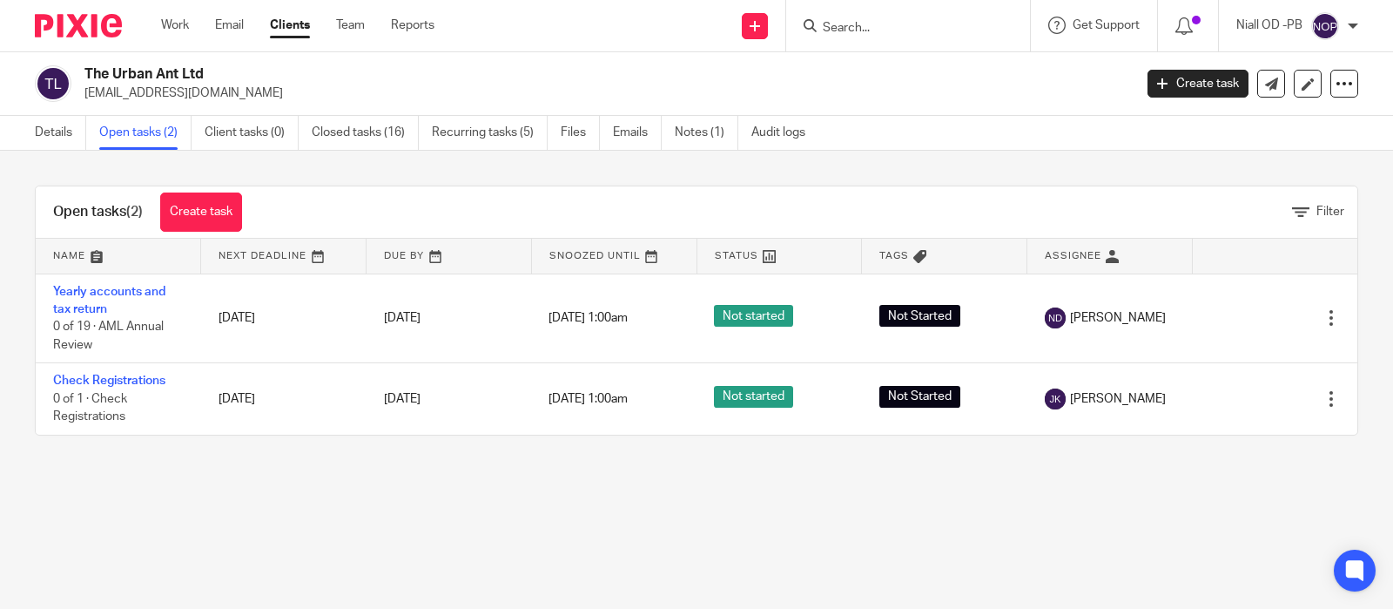
click at [844, 23] on input "Search" at bounding box center [899, 29] width 157 height 16
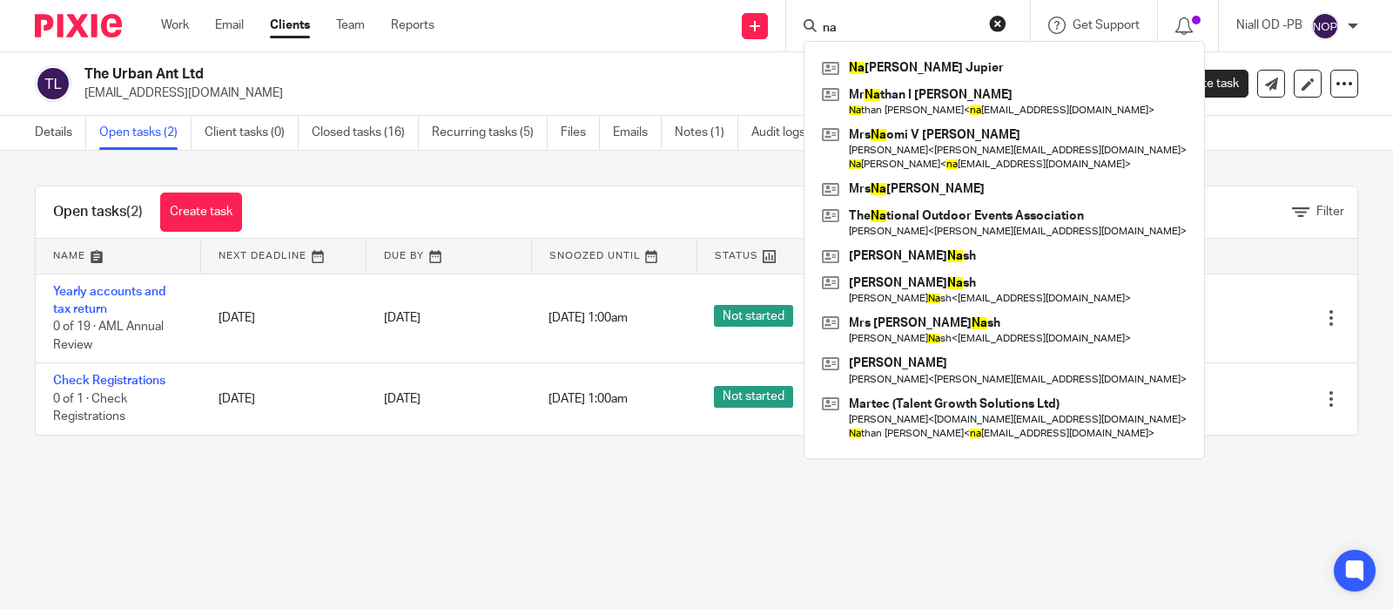
type input "n"
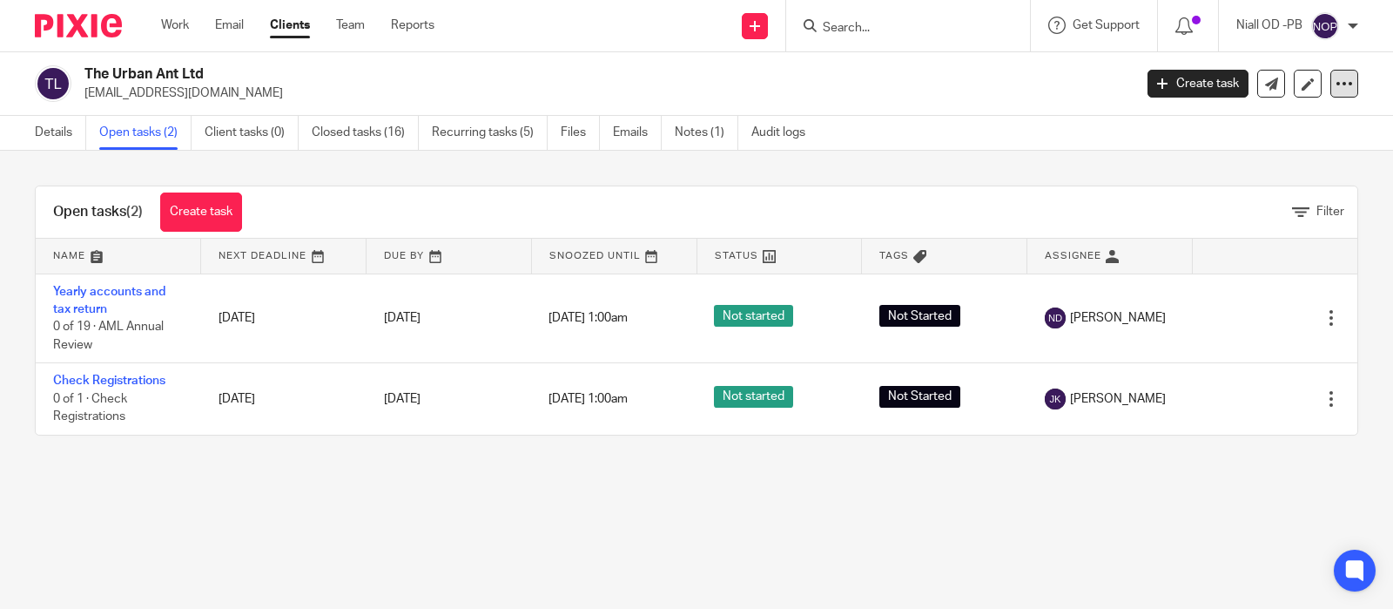
click at [1345, 81] on icon at bounding box center [1344, 83] width 17 height 17
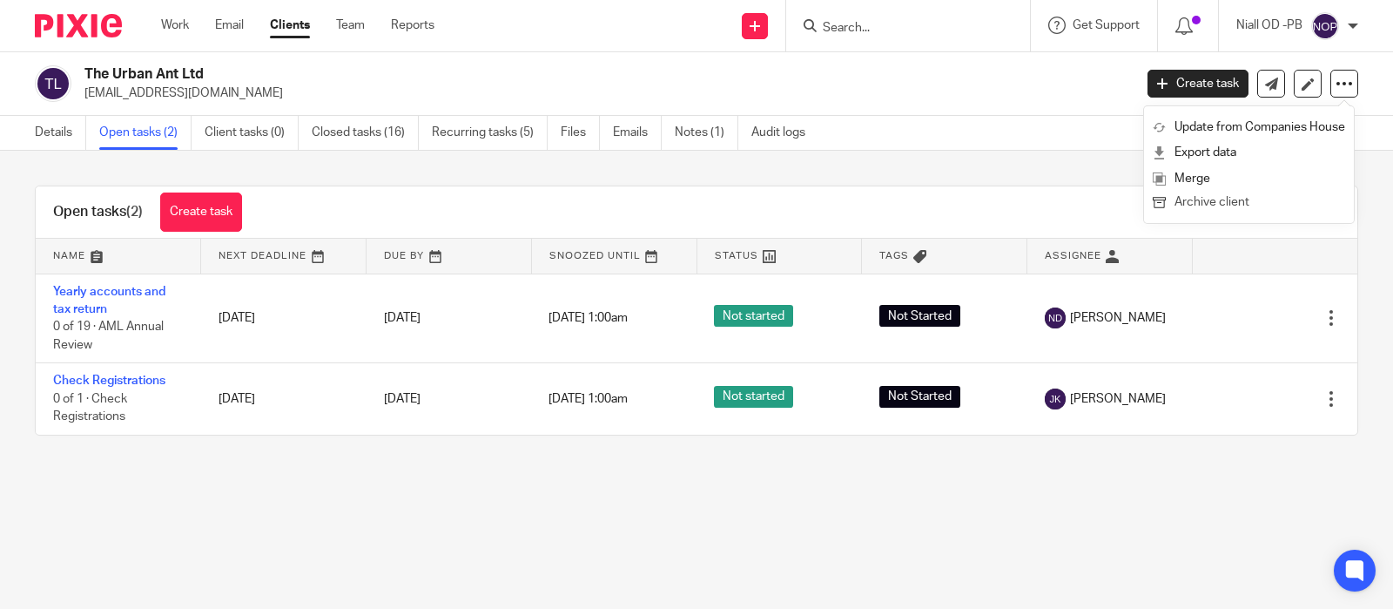
click at [1208, 206] on button "Archive client" at bounding box center [1249, 203] width 192 height 23
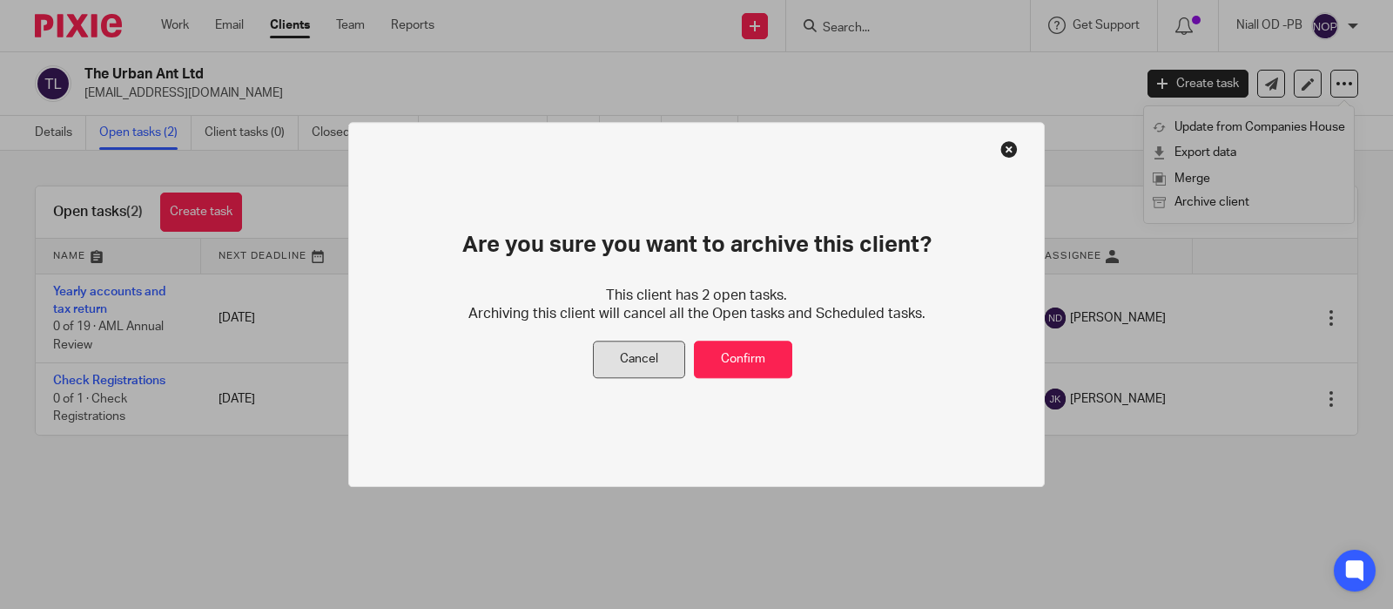
click at [634, 365] on button "Cancel" at bounding box center [639, 359] width 92 height 37
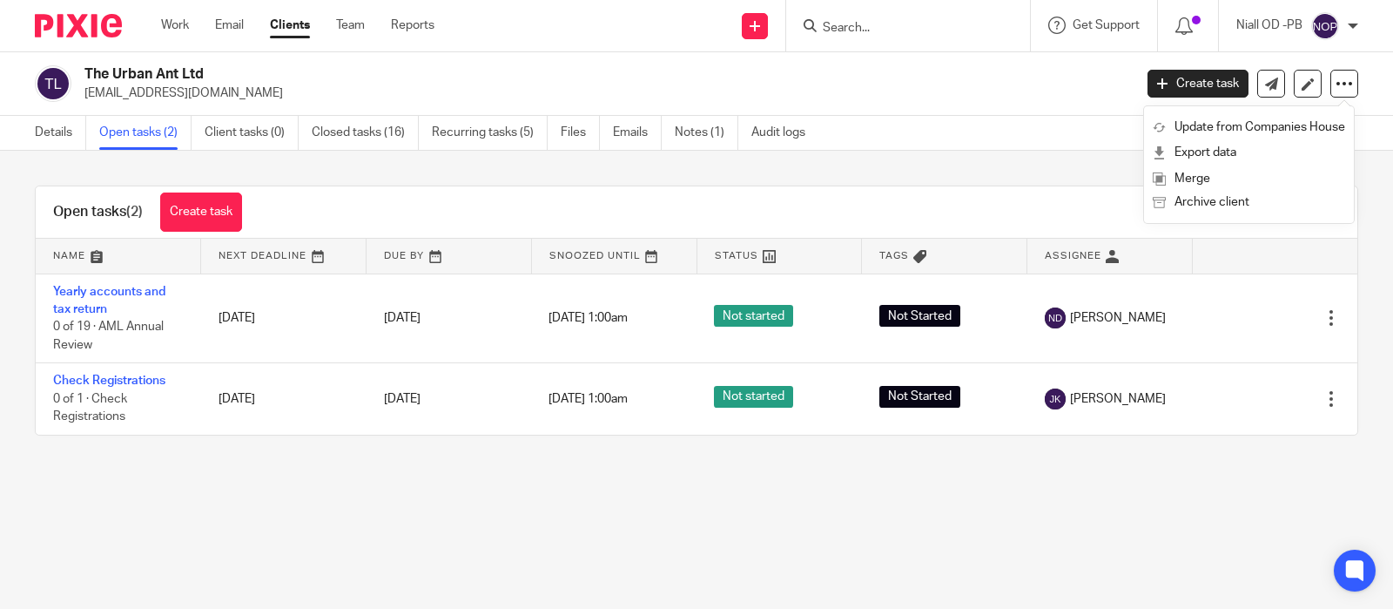
click at [853, 24] on input "Search" at bounding box center [899, 29] width 157 height 16
click at [287, 30] on link "Clients" at bounding box center [290, 25] width 40 height 17
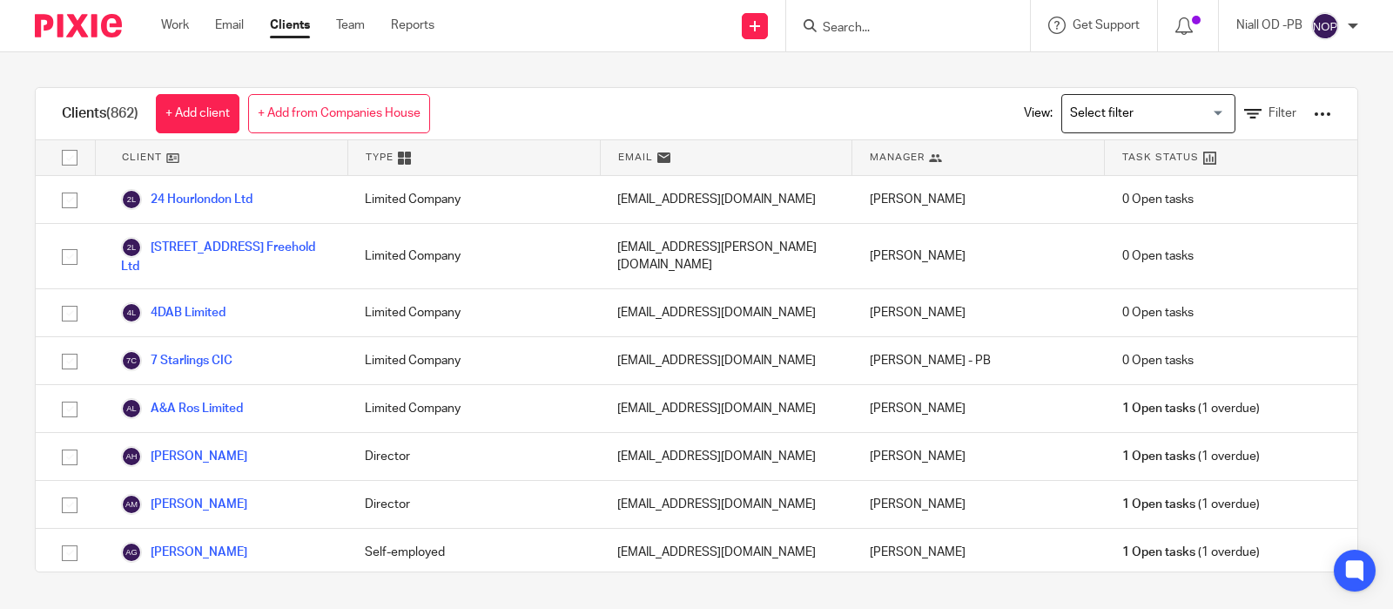
click at [840, 22] on input "Search" at bounding box center [899, 29] width 157 height 16
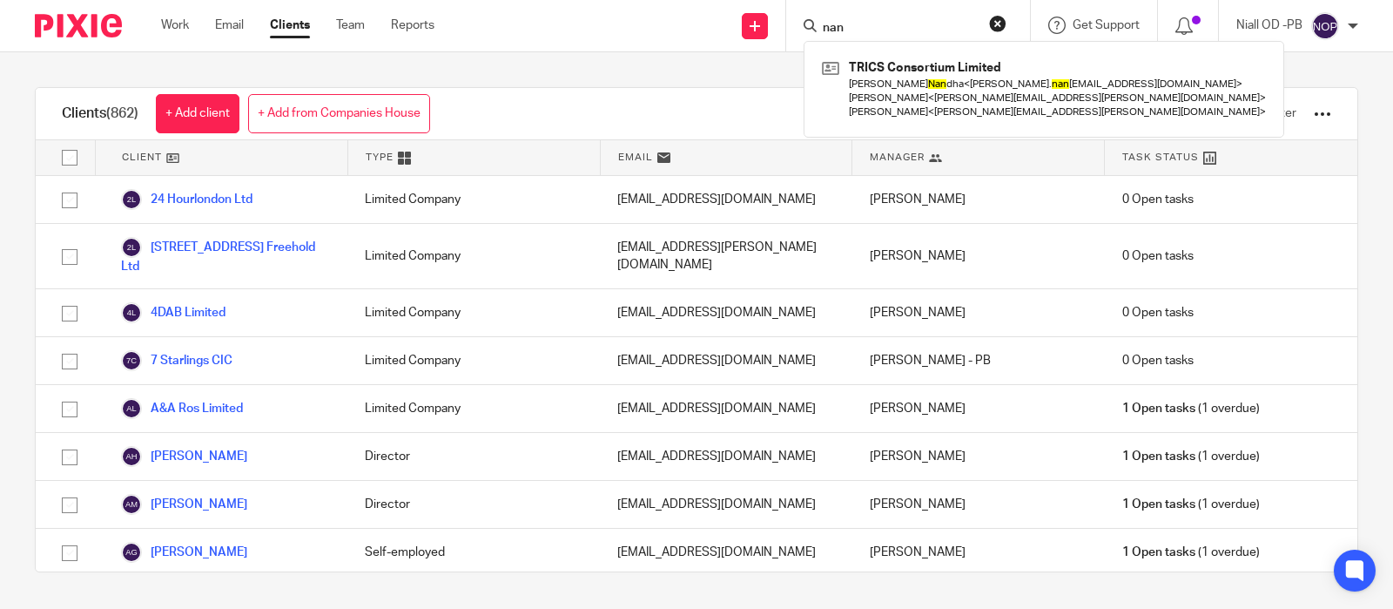
type input "nan"
click at [1113, 69] on div "Clients (862) + Add client + Add from Companies House View: Loading... Filter C…" at bounding box center [696, 329] width 1393 height 555
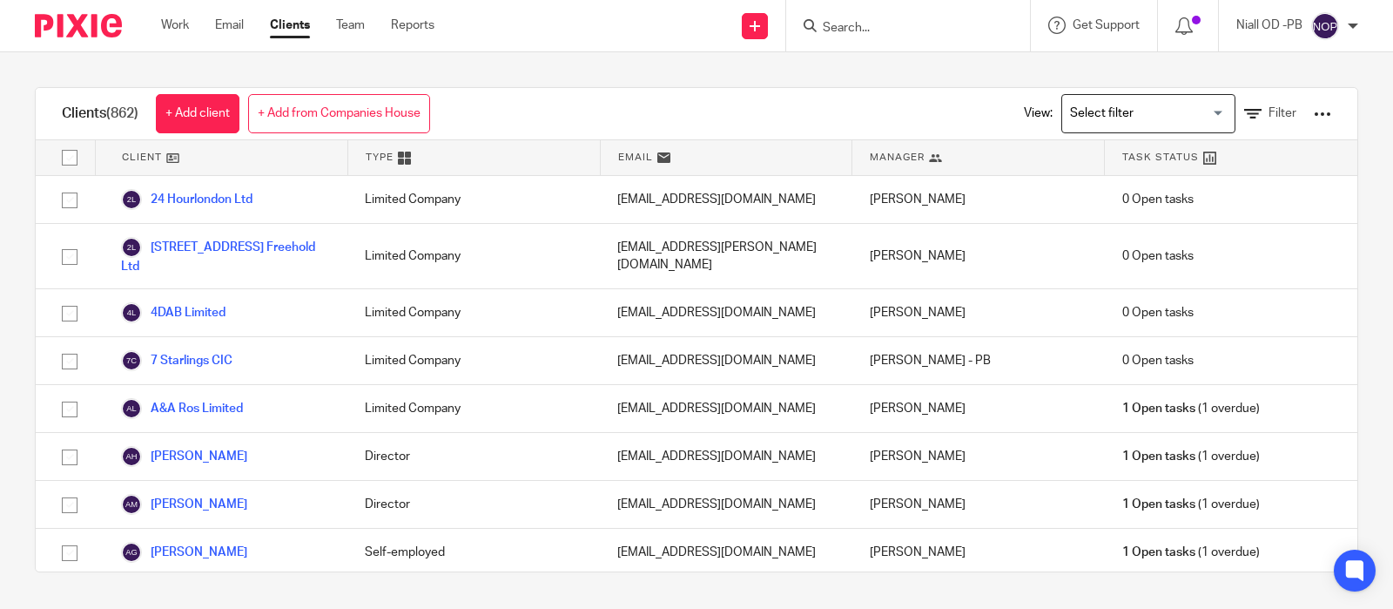
click at [1324, 110] on div at bounding box center [1322, 113] width 17 height 17
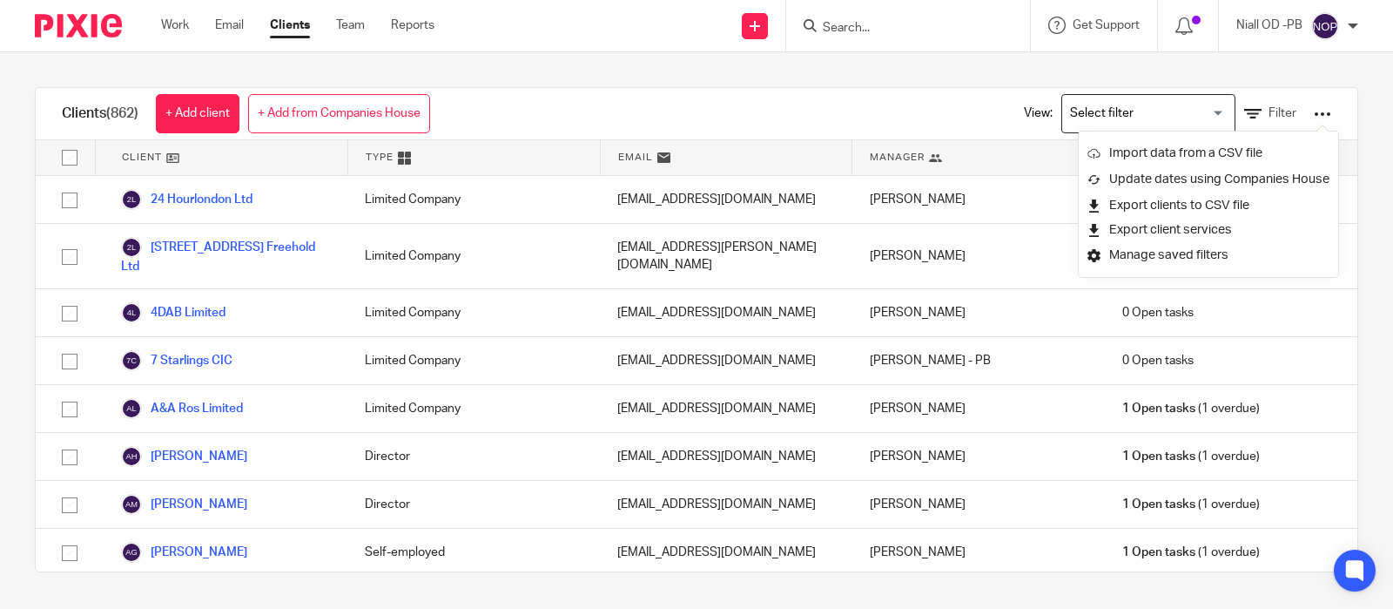
click at [1294, 80] on div "Clients (862) + Add client + Add from Companies House View: Loading... Filter C…" at bounding box center [696, 329] width 1393 height 555
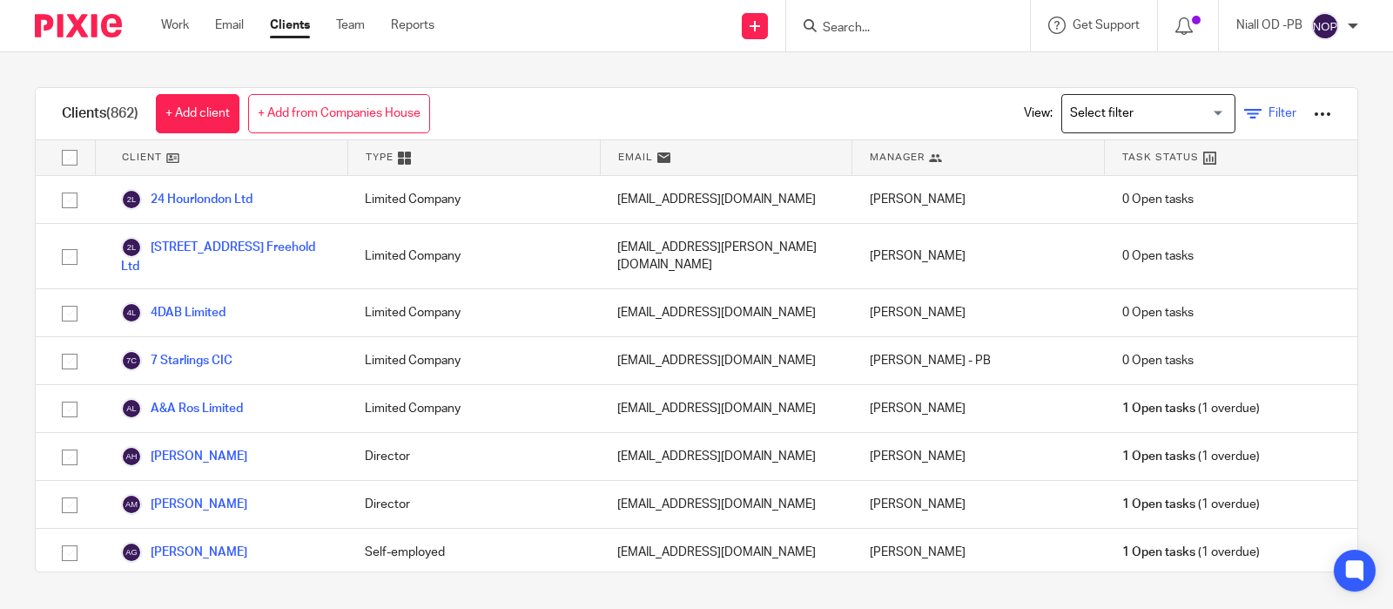
click at [1255, 116] on icon at bounding box center [1252, 113] width 17 height 17
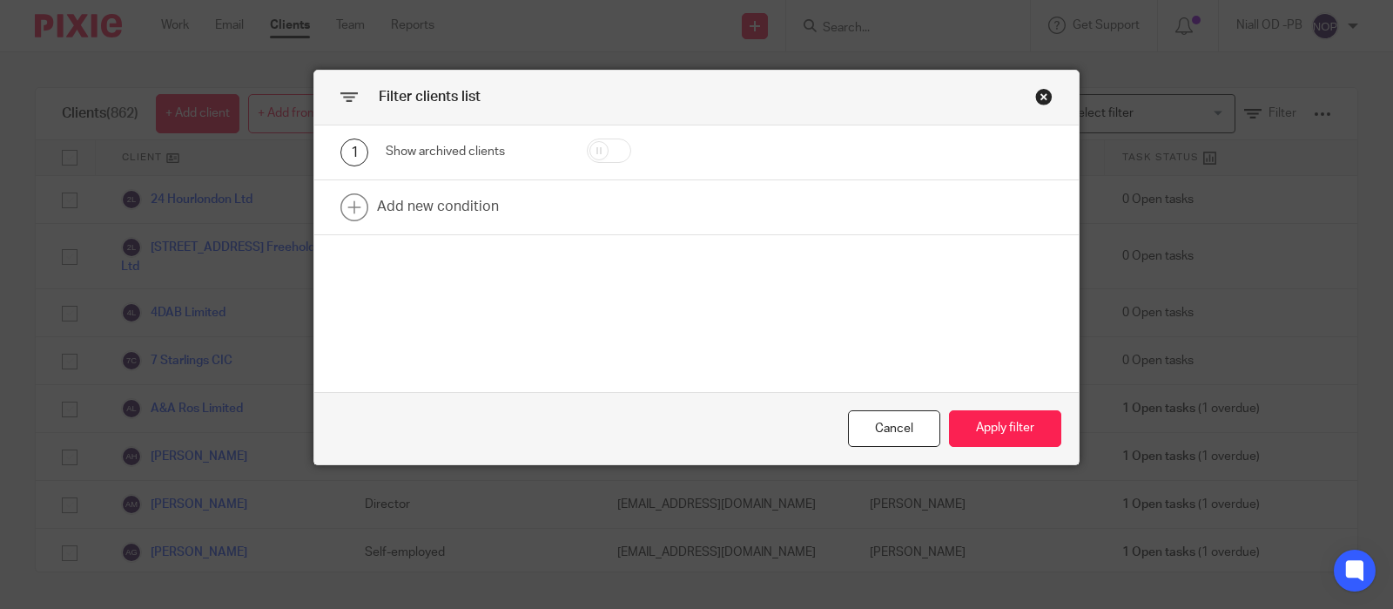
click at [617, 153] on input "checkbox" at bounding box center [609, 150] width 44 height 24
checkbox input "true"
click at [1003, 433] on button "Apply filter" at bounding box center [1005, 428] width 112 height 37
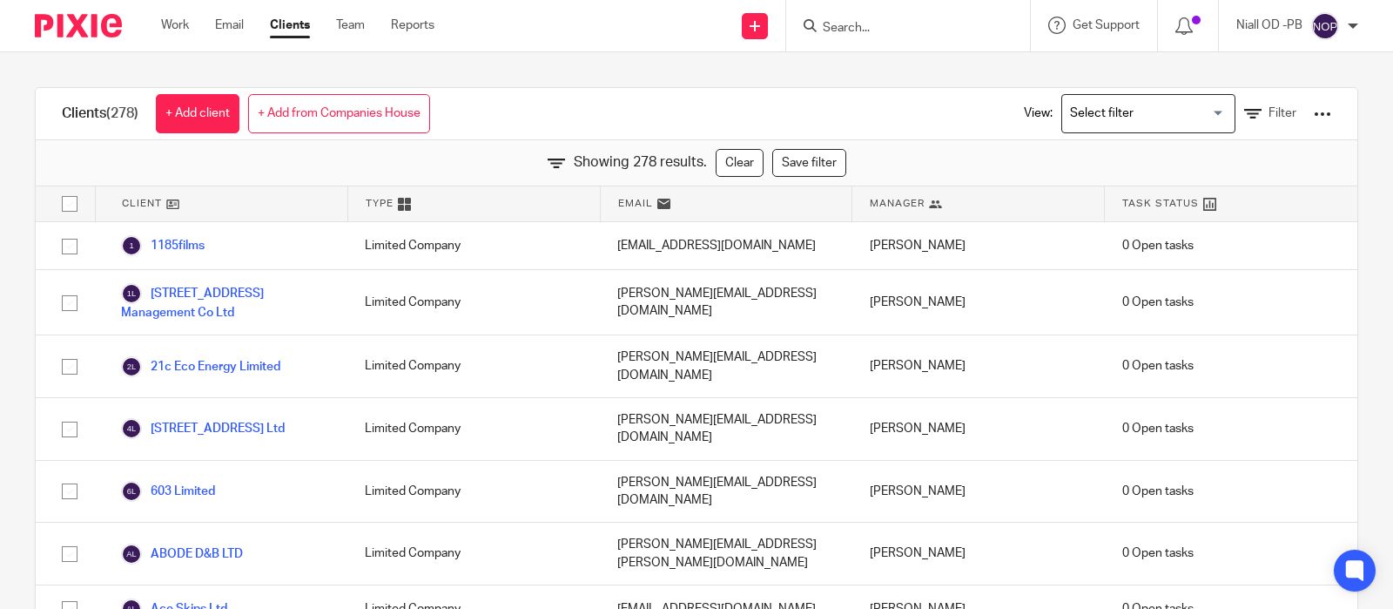
click at [846, 25] on input "Search" at bounding box center [899, 29] width 157 height 16
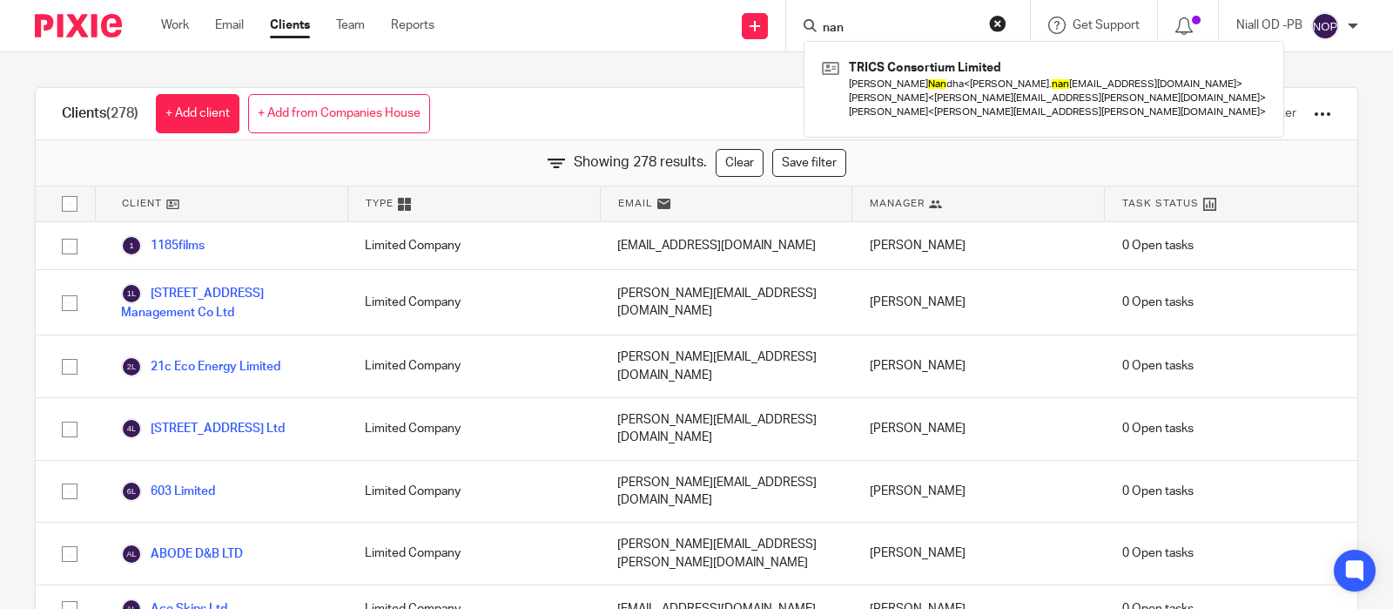
click button "submit" at bounding box center [0, 0] width 0 height 0
click at [861, 26] on input "nan" at bounding box center [899, 29] width 157 height 16
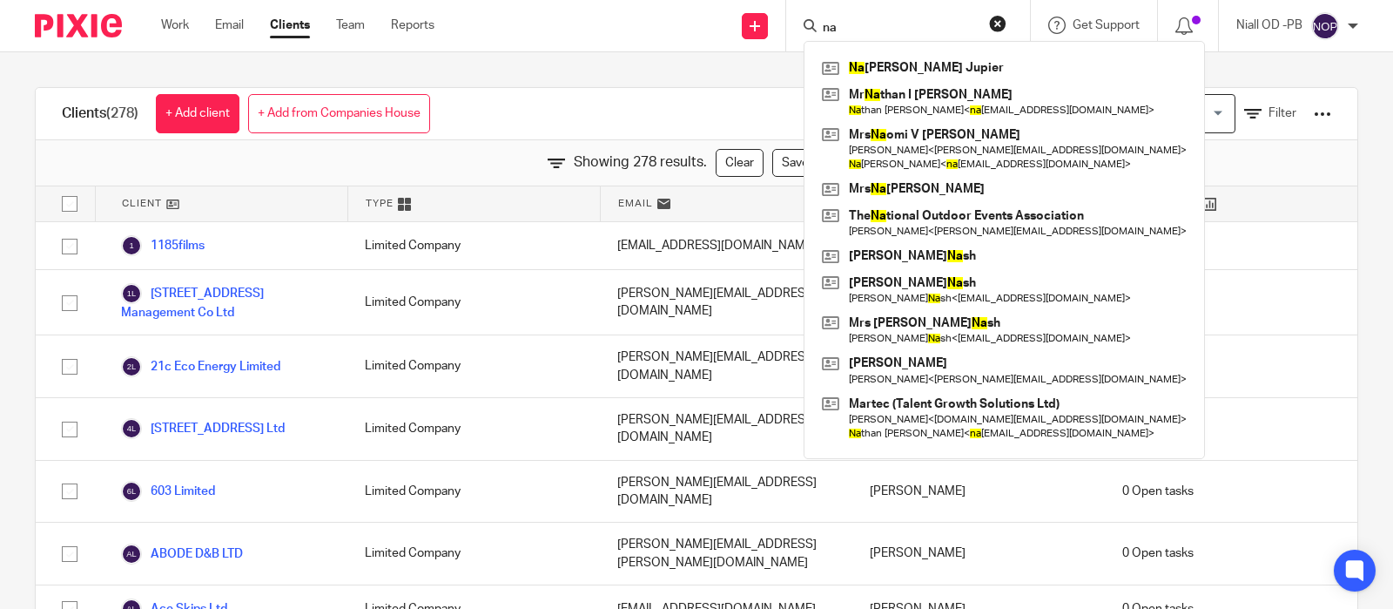
type input "nan"
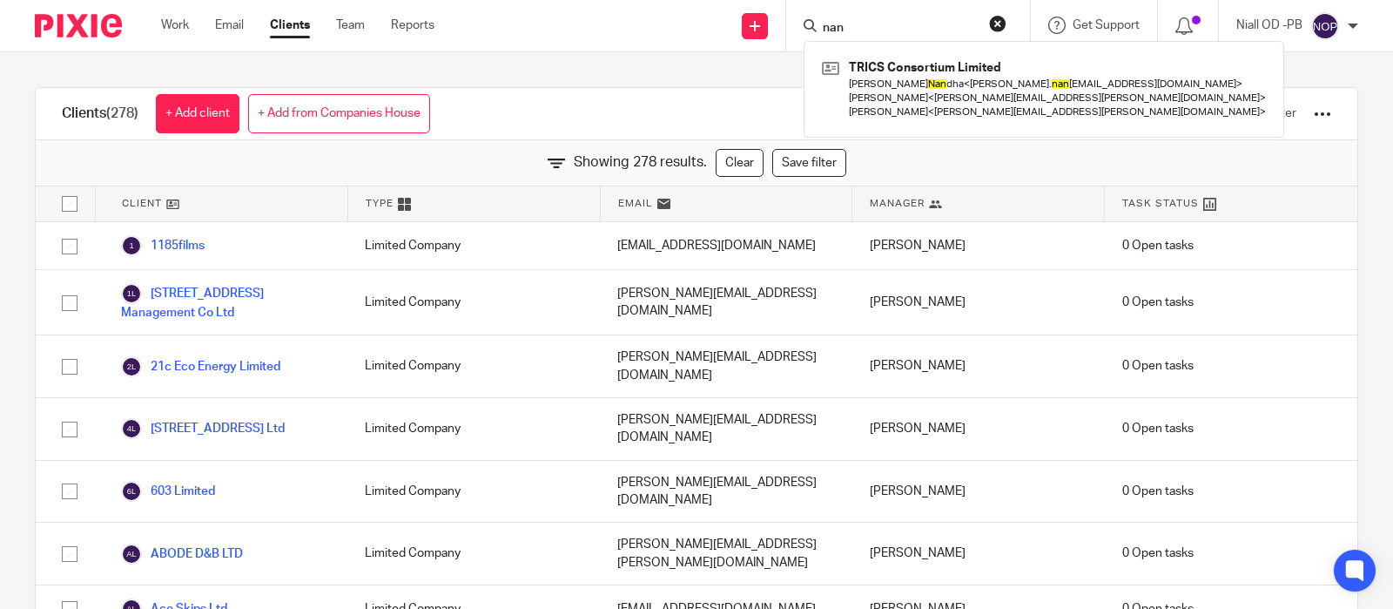
click button "submit" at bounding box center [0, 0] width 0 height 0
click at [1288, 32] on p "Niall OD -PB" at bounding box center [1270, 25] width 66 height 17
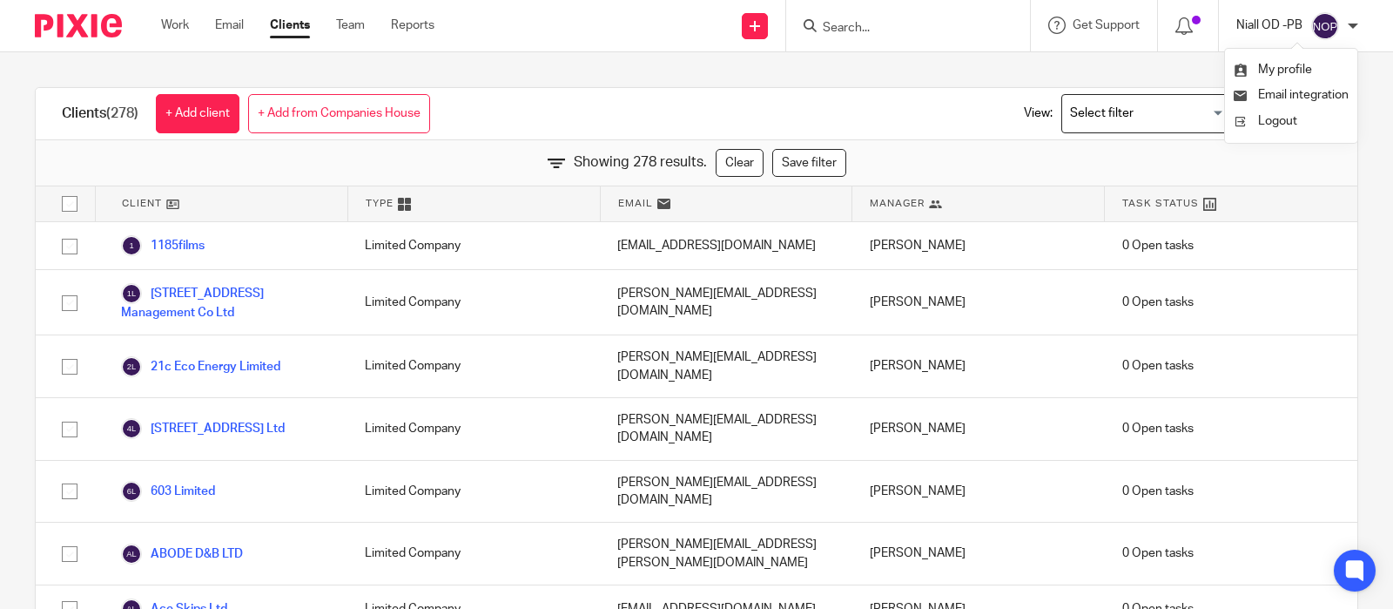
click at [1288, 32] on p "Niall OD -PB" at bounding box center [1270, 25] width 66 height 17
click at [1354, 28] on div at bounding box center [1353, 26] width 10 height 10
click at [1355, 28] on div at bounding box center [1353, 26] width 10 height 10
click at [175, 28] on link "Work" at bounding box center [175, 25] width 28 height 17
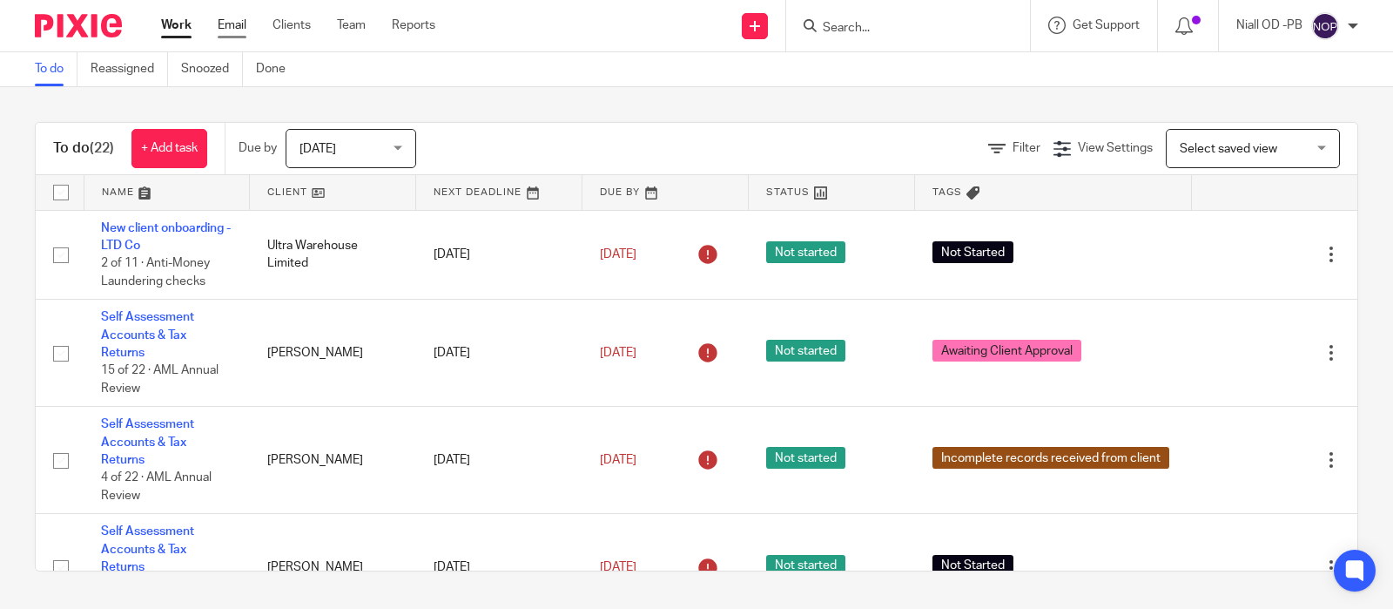
click at [226, 28] on link "Email" at bounding box center [232, 25] width 29 height 17
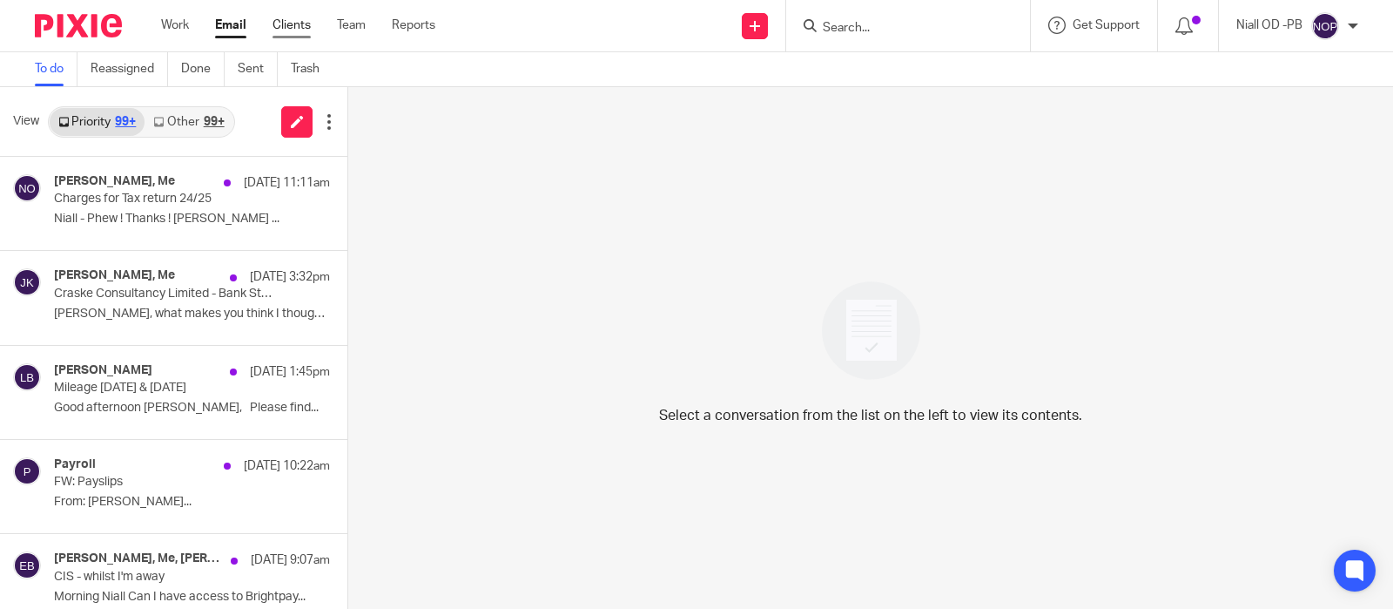
click at [290, 26] on link "Clients" at bounding box center [292, 25] width 38 height 17
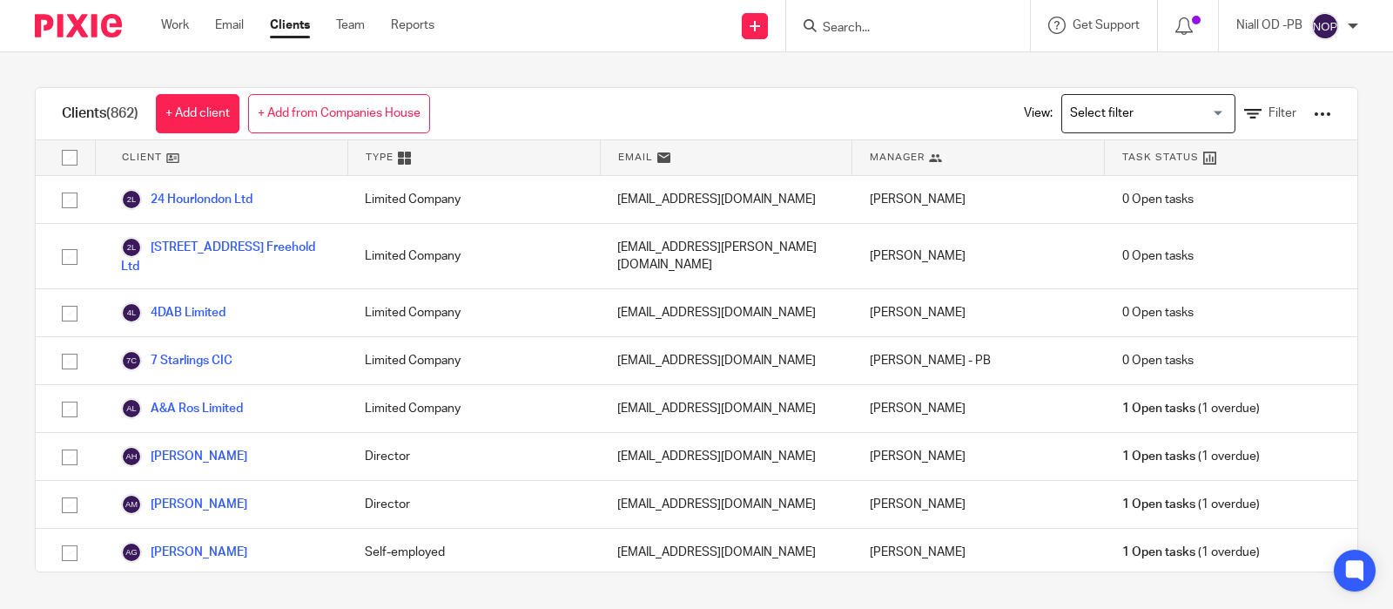
click at [873, 27] on input "Search" at bounding box center [899, 29] width 157 height 16
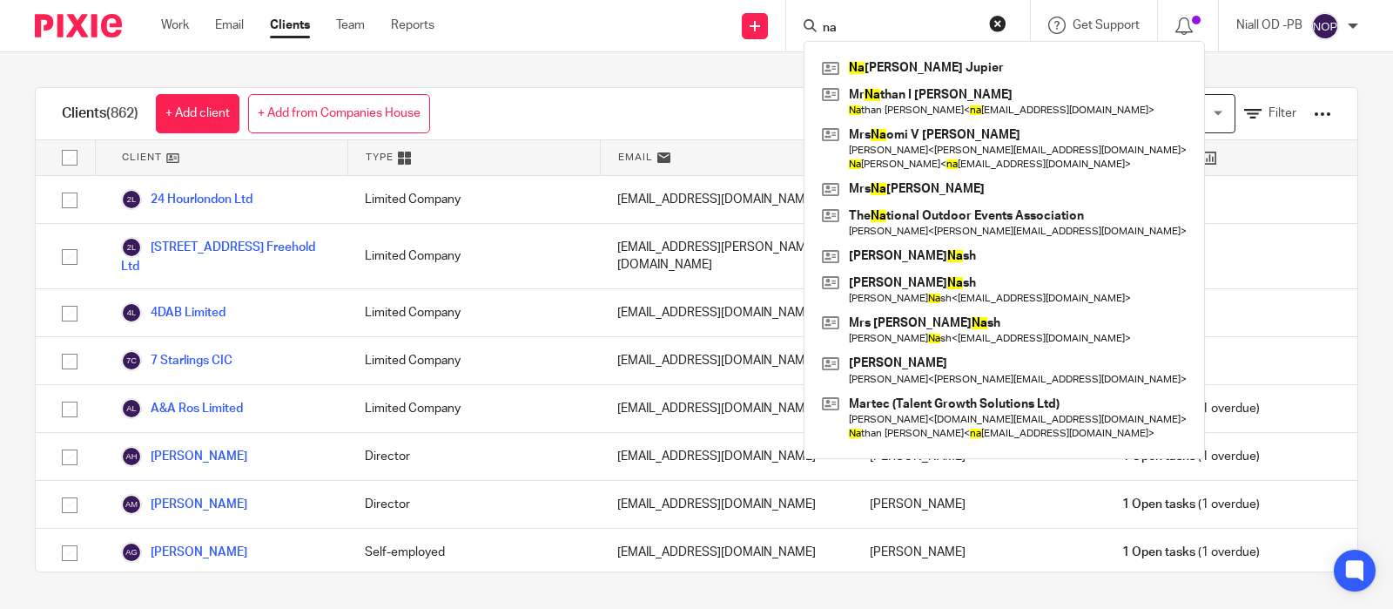
type input "na"
click at [1329, 114] on div at bounding box center [1322, 113] width 17 height 17
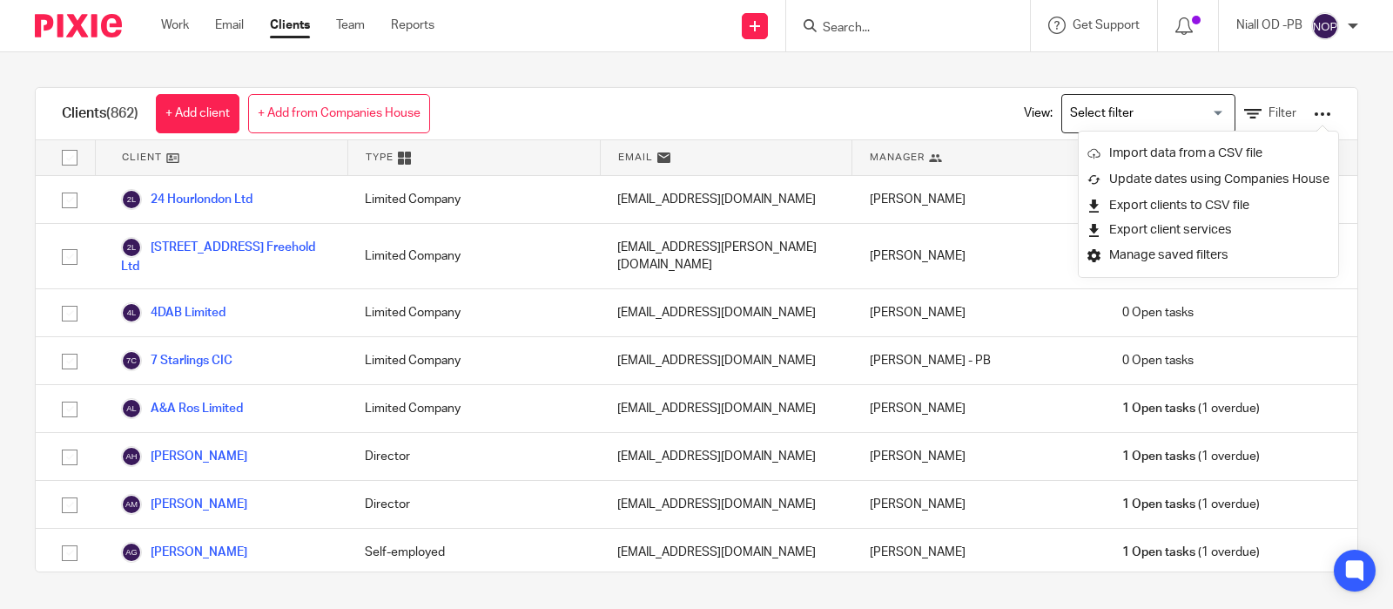
click at [884, 118] on div "Clients (862) + Add client + Add from Companies House View: Loading... Filter" at bounding box center [697, 114] width 1322 height 52
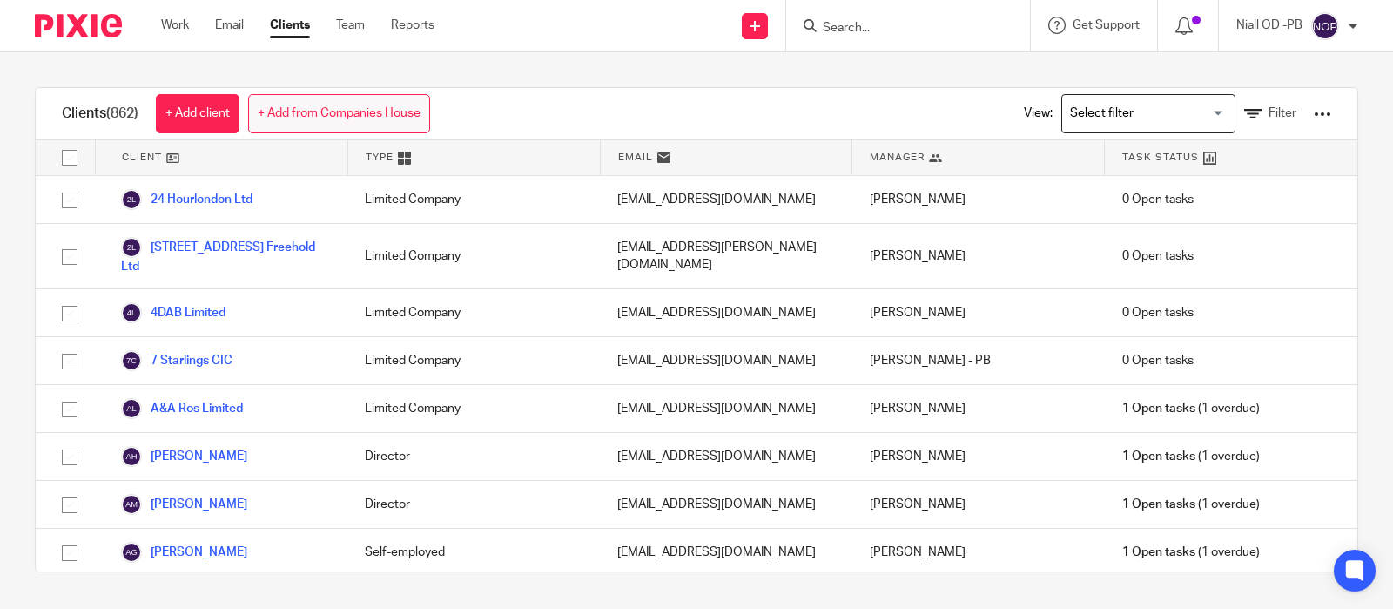
click at [332, 110] on link "+ Add from Companies House" at bounding box center [339, 113] width 182 height 39
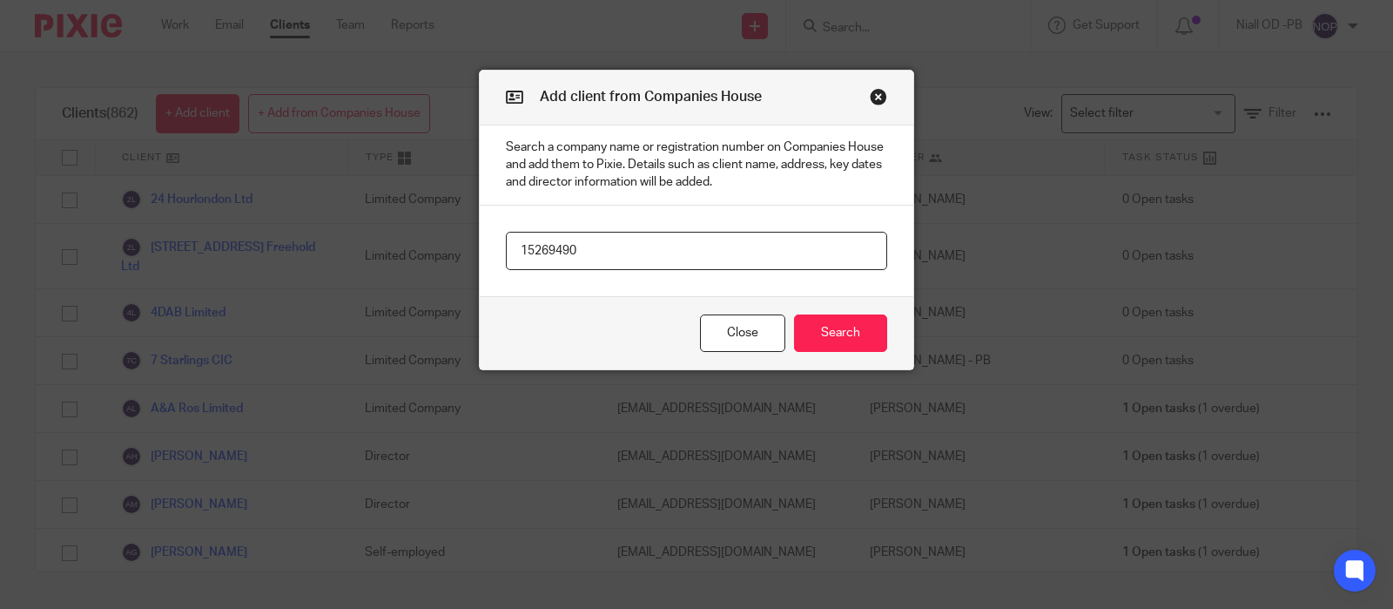
type input "15269490"
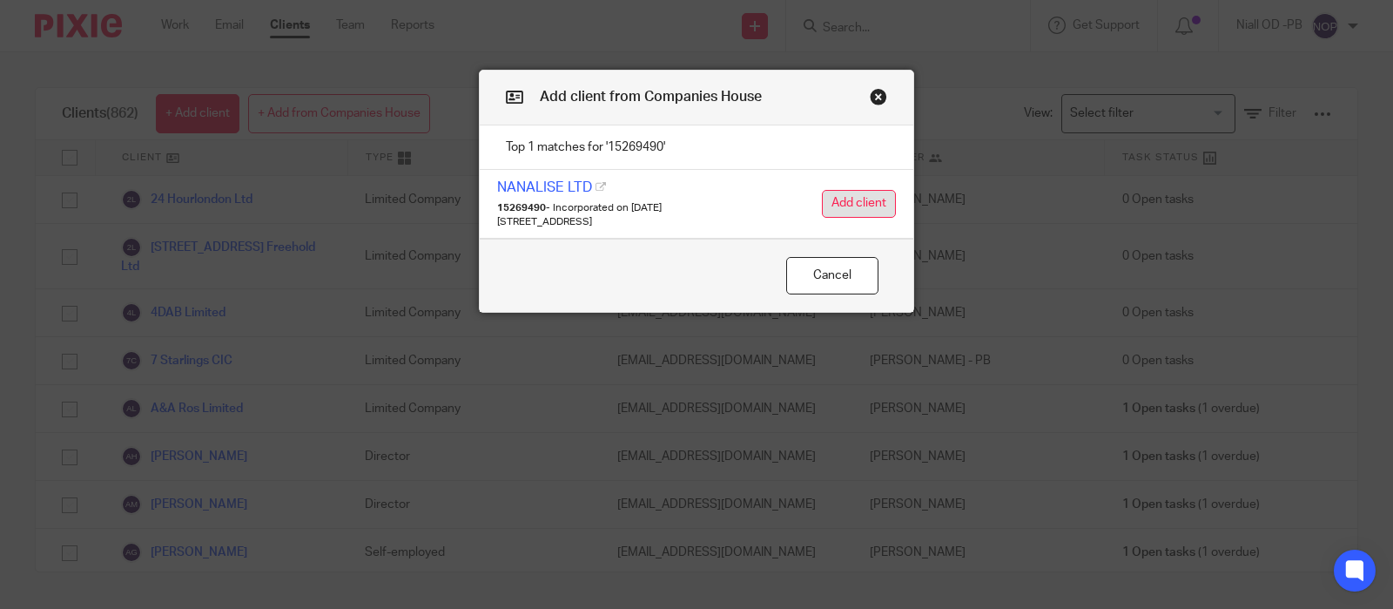
click at [860, 207] on button "Add client" at bounding box center [859, 204] width 74 height 28
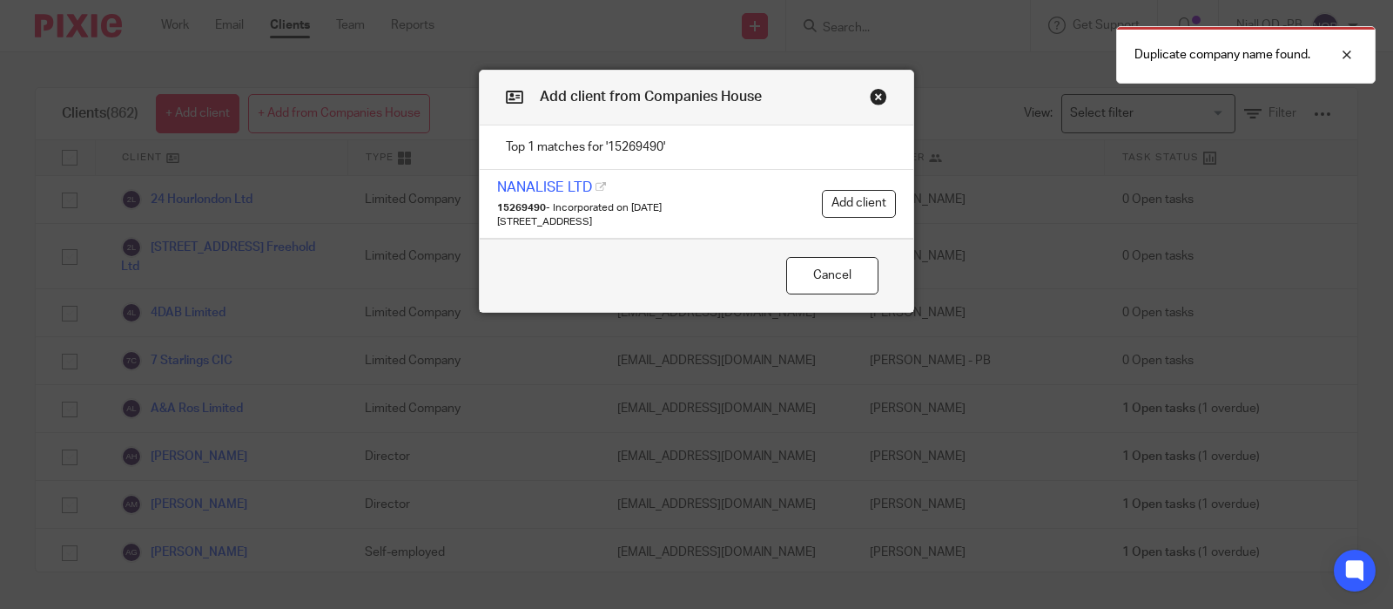
click at [880, 96] on button "Close modal" at bounding box center [878, 96] width 17 height 17
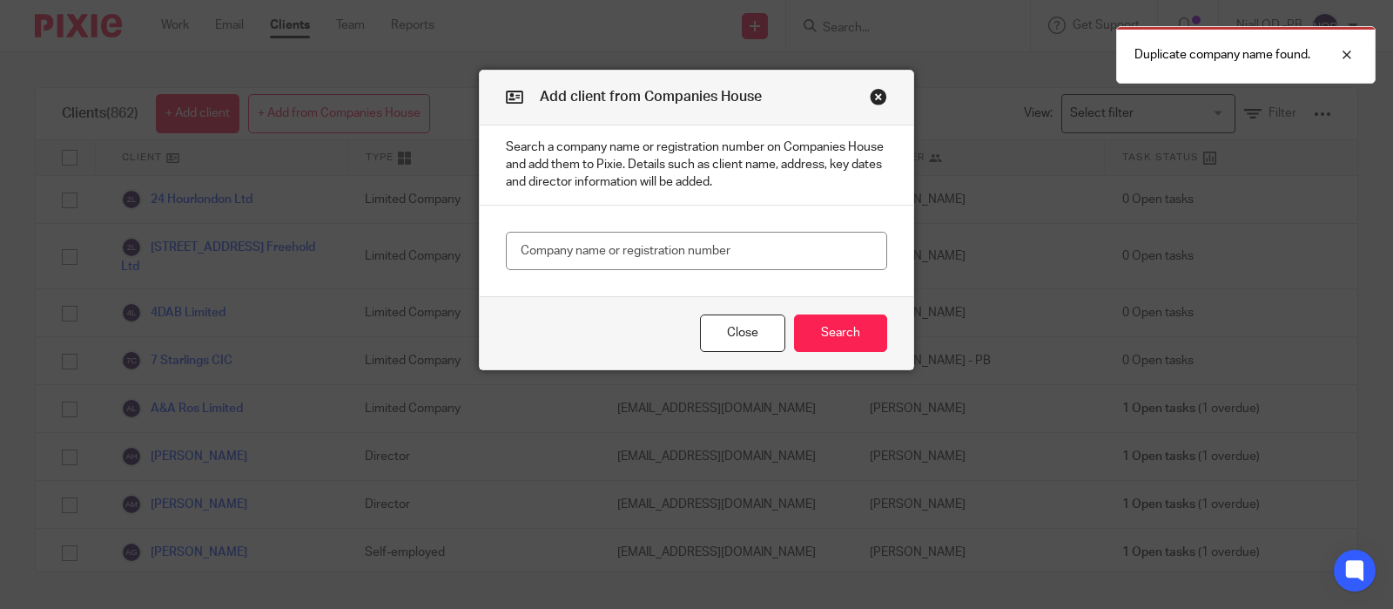
click at [880, 100] on button "Close modal" at bounding box center [878, 96] width 17 height 17
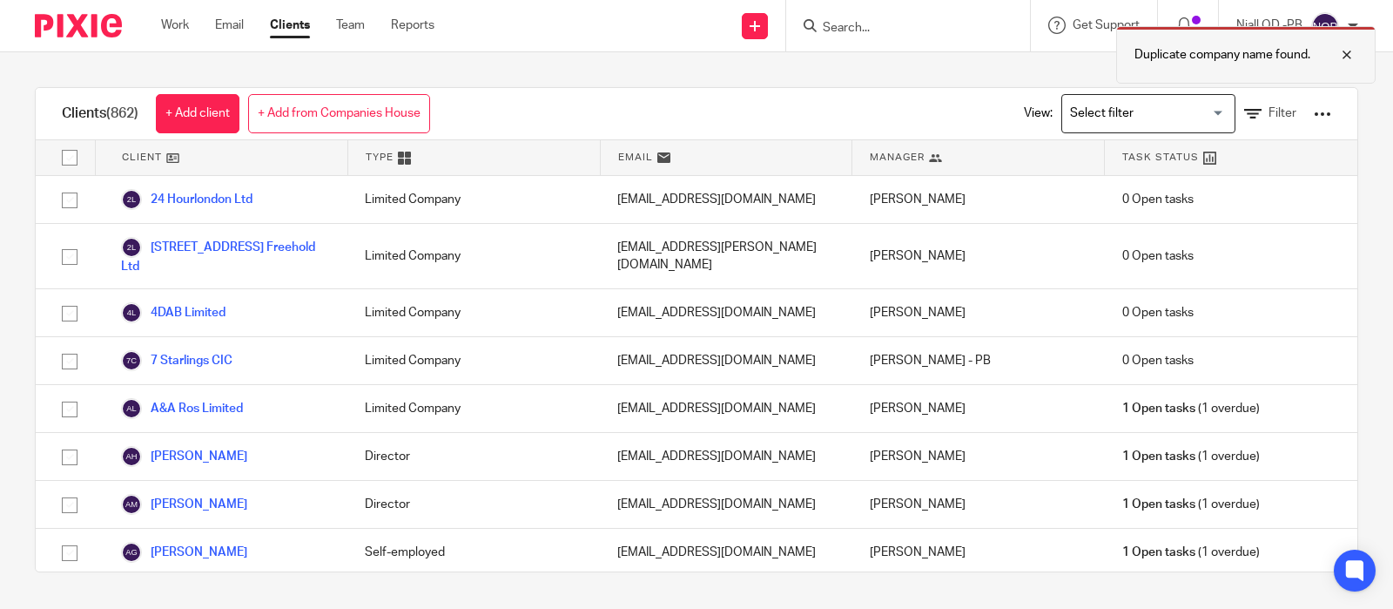
click at [1179, 58] on p "Duplicate company name found." at bounding box center [1223, 54] width 176 height 17
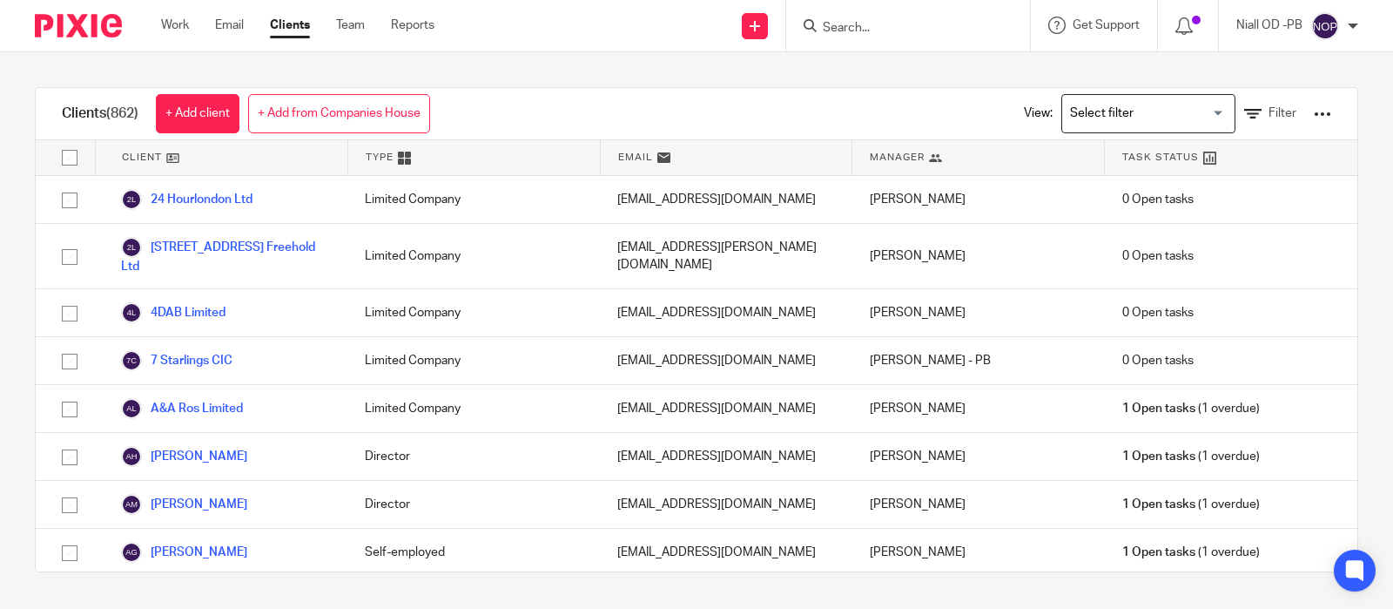
click at [853, 21] on input "Search" at bounding box center [899, 29] width 157 height 16
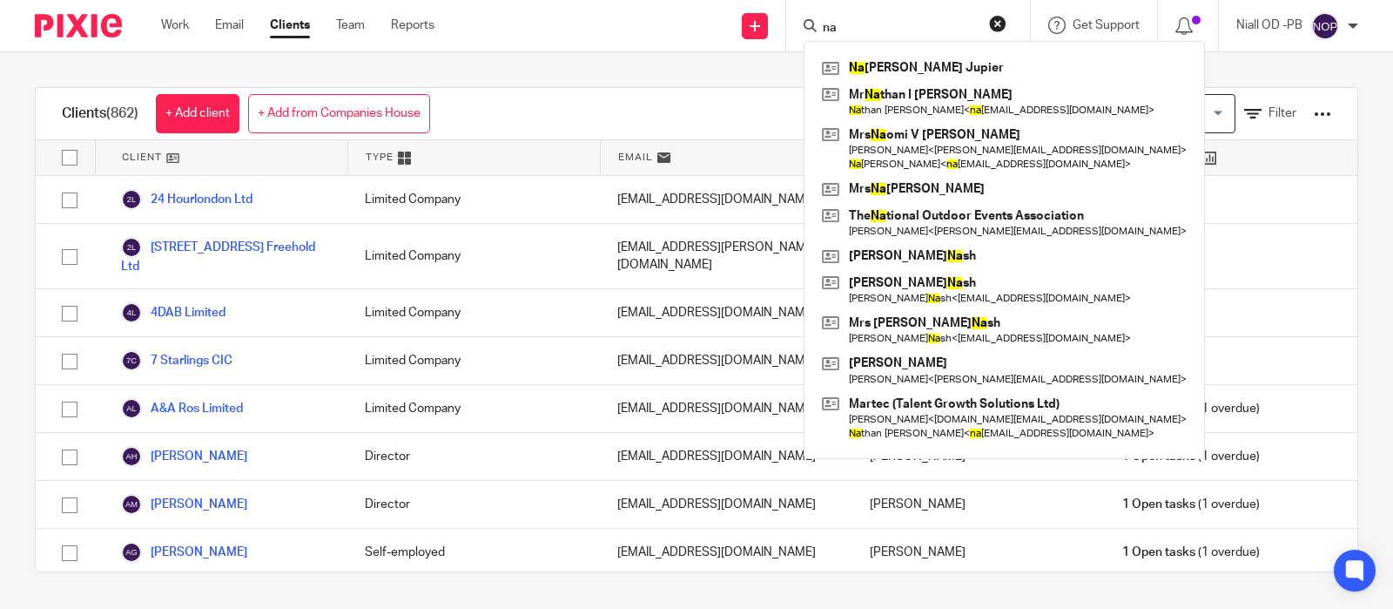
type input "n"
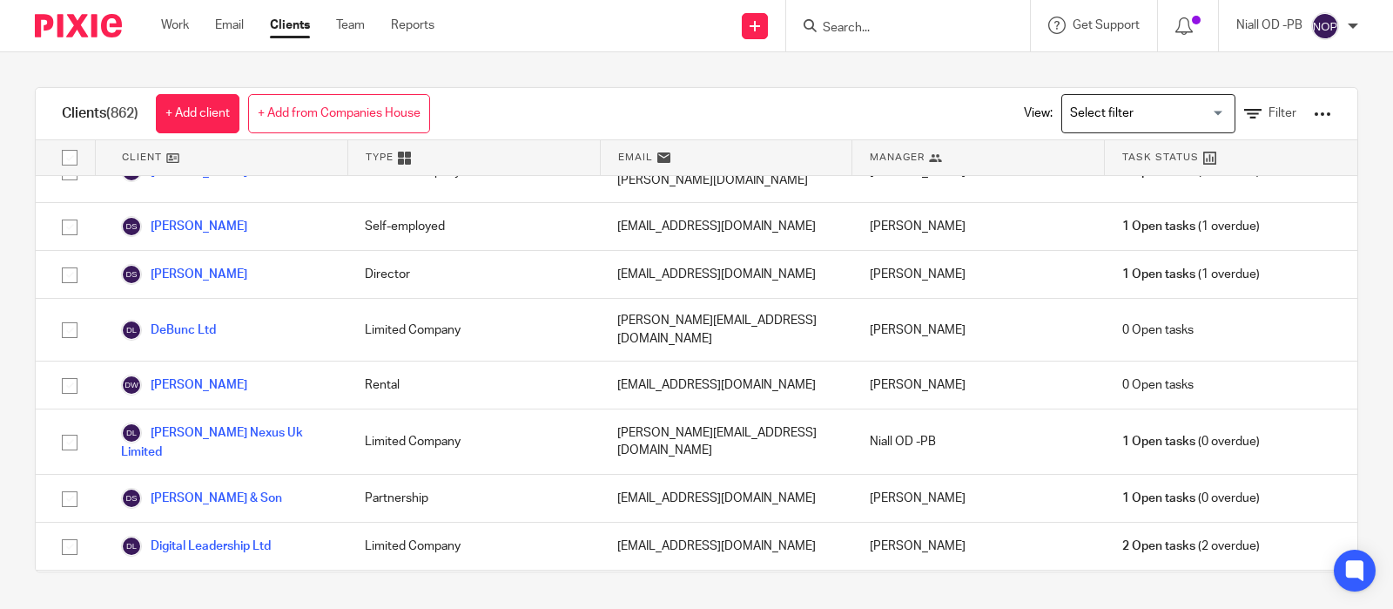
scroll to position [5767, 0]
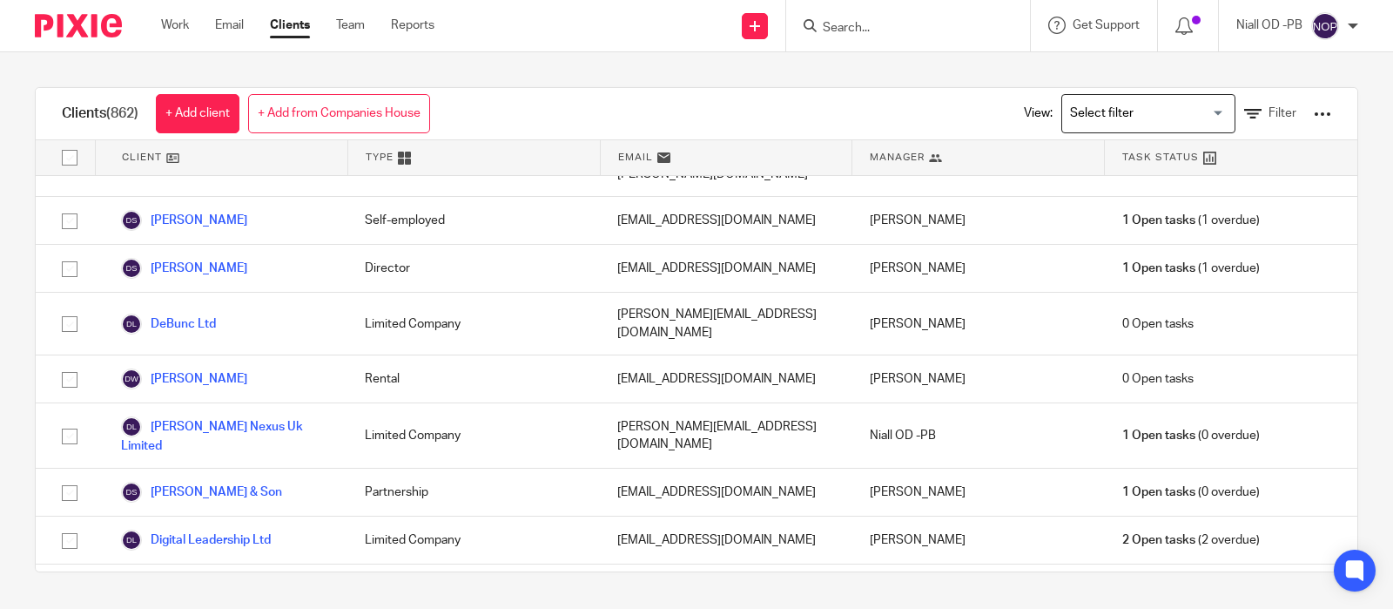
click at [846, 17] on form at bounding box center [913, 26] width 185 height 22
click at [838, 31] on input "Search" at bounding box center [899, 29] width 157 height 16
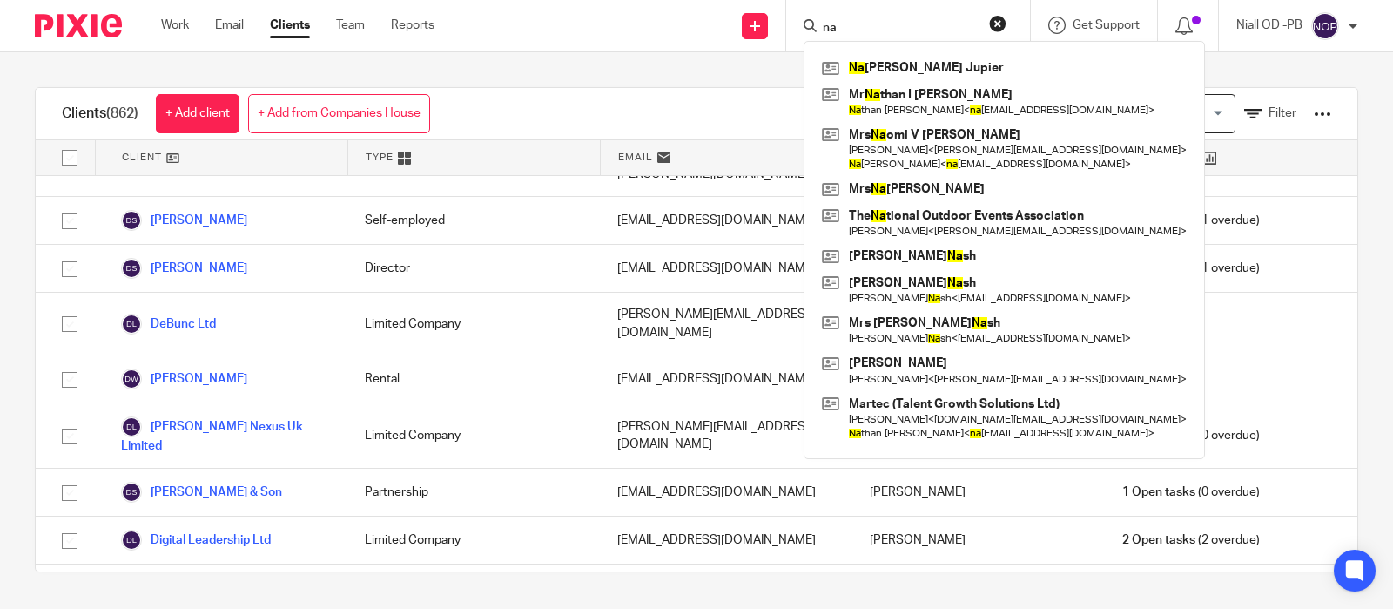
type input "na"
click button "submit" at bounding box center [0, 0] width 0 height 0
click at [1346, 27] on div "Niall OD -PB" at bounding box center [1298, 26] width 122 height 28
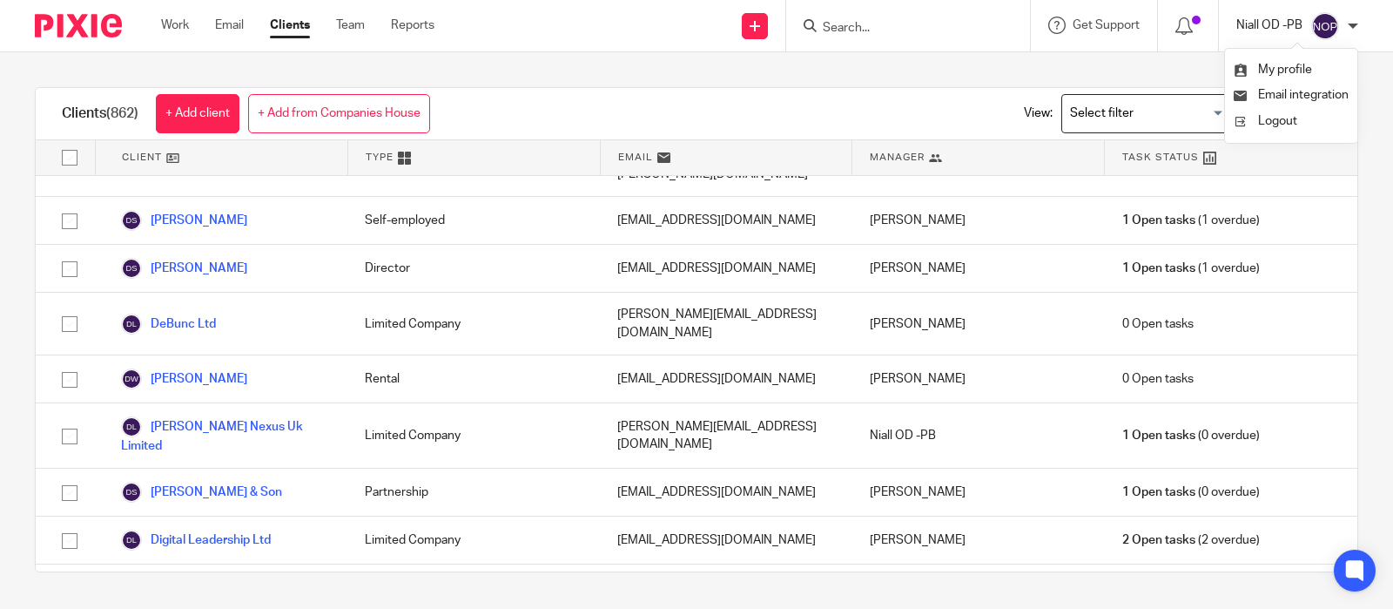
click at [1238, 25] on p "Niall OD -PB" at bounding box center [1270, 25] width 66 height 17
click at [1104, 118] on input "Search for option" at bounding box center [1144, 113] width 161 height 30
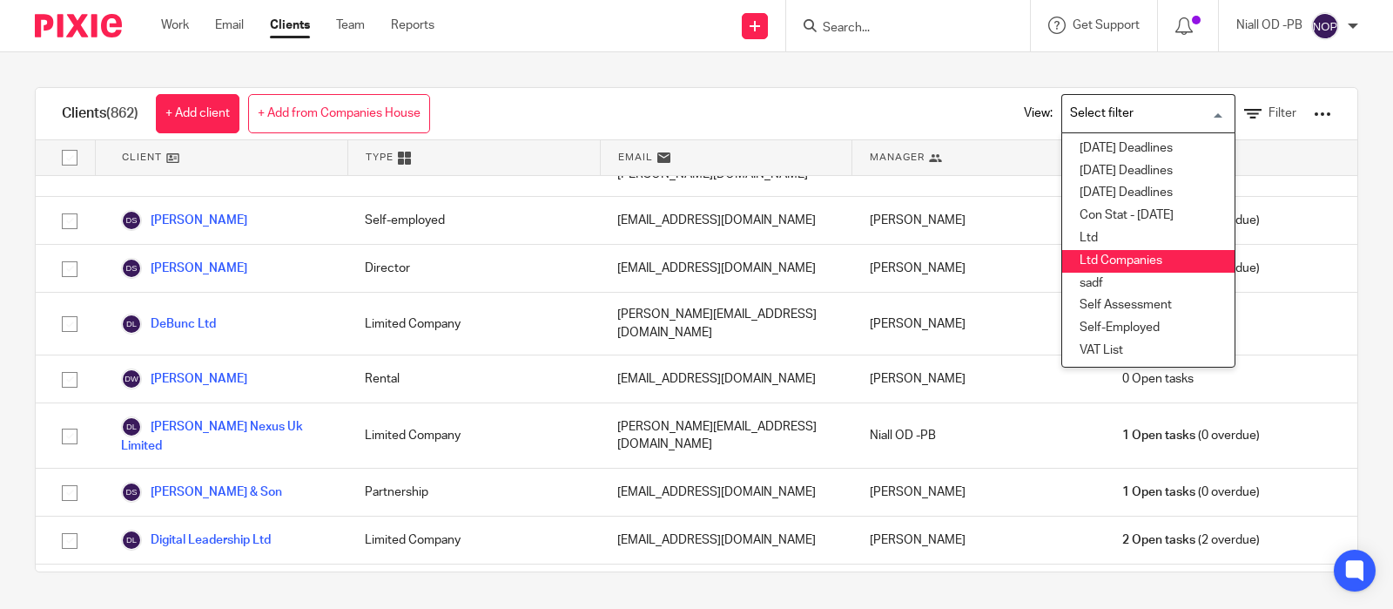
click at [1085, 259] on li "Ltd Companies" at bounding box center [1148, 261] width 172 height 23
click at [765, 94] on div "Clients (862) + Add client + Add from Companies House View: Ltd Companies Loadi…" at bounding box center [697, 114] width 1322 height 52
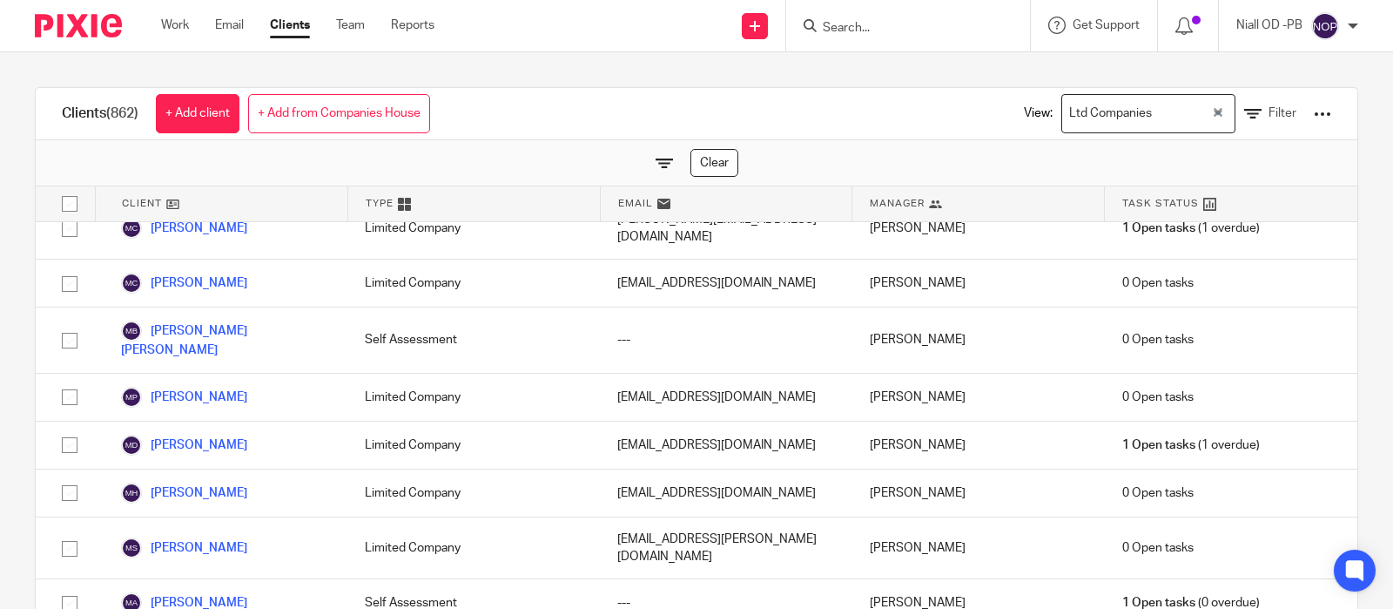
scroll to position [32639, 0]
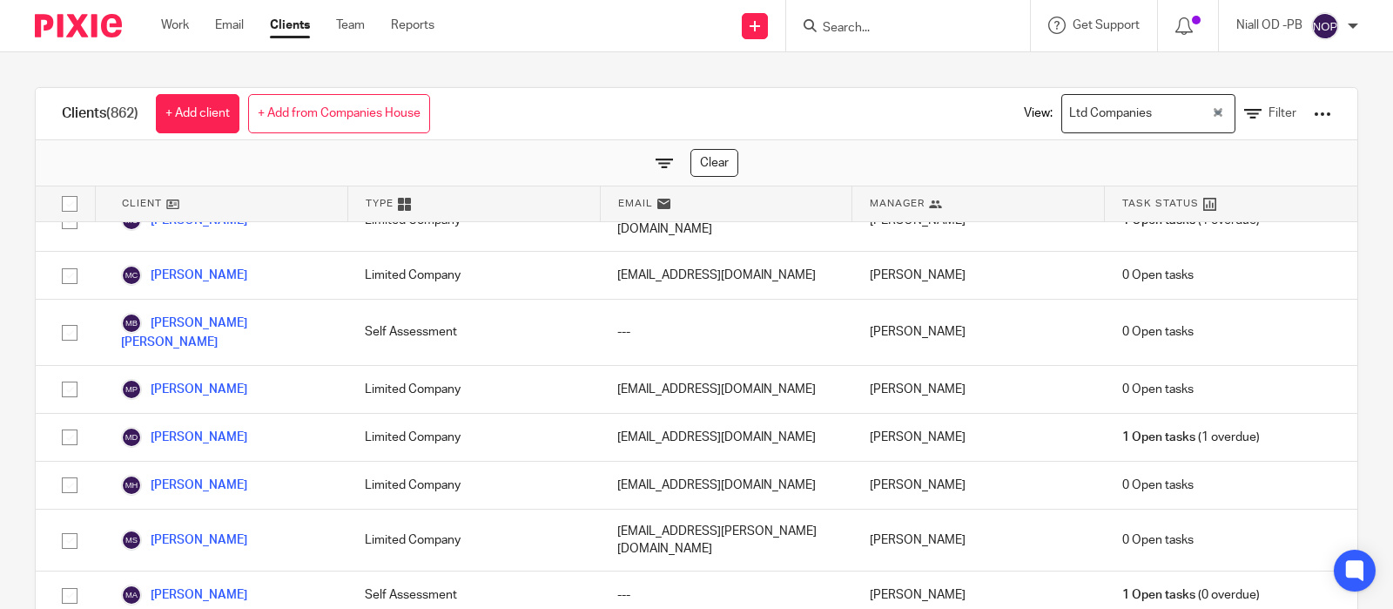
click at [1325, 114] on div at bounding box center [1322, 113] width 17 height 17
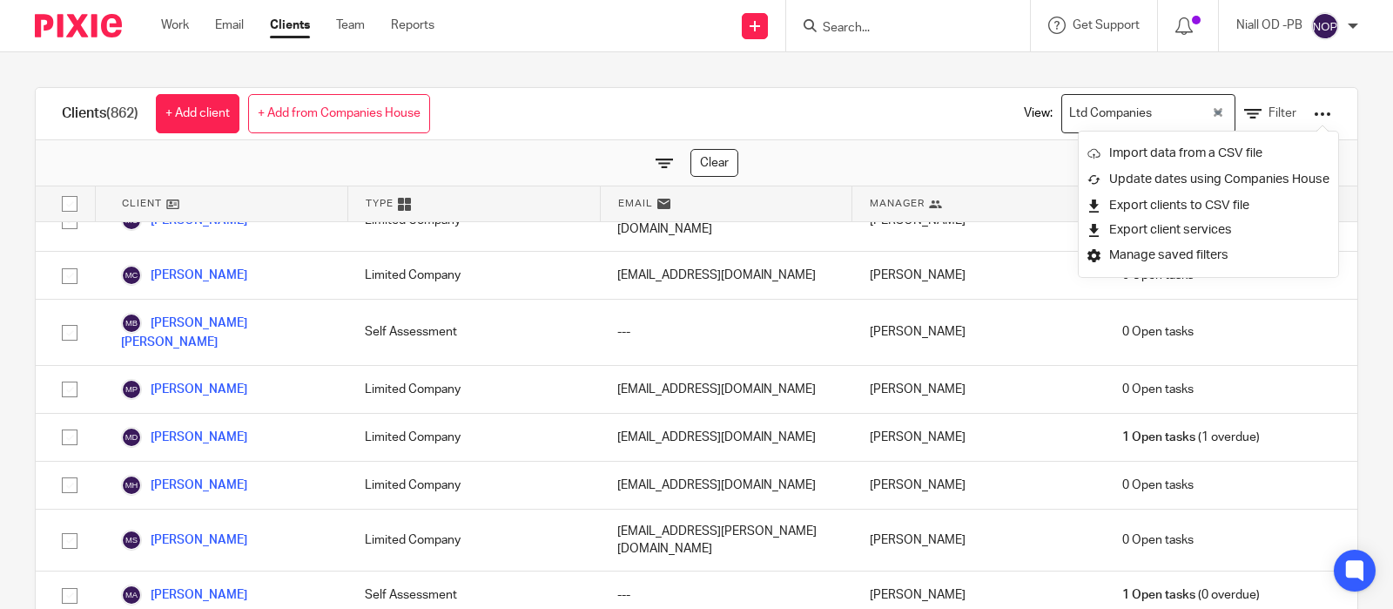
click at [866, 126] on div "Clients (862) + Add client + Add from Companies House View: Ltd Companies Loadi…" at bounding box center [697, 114] width 1322 height 52
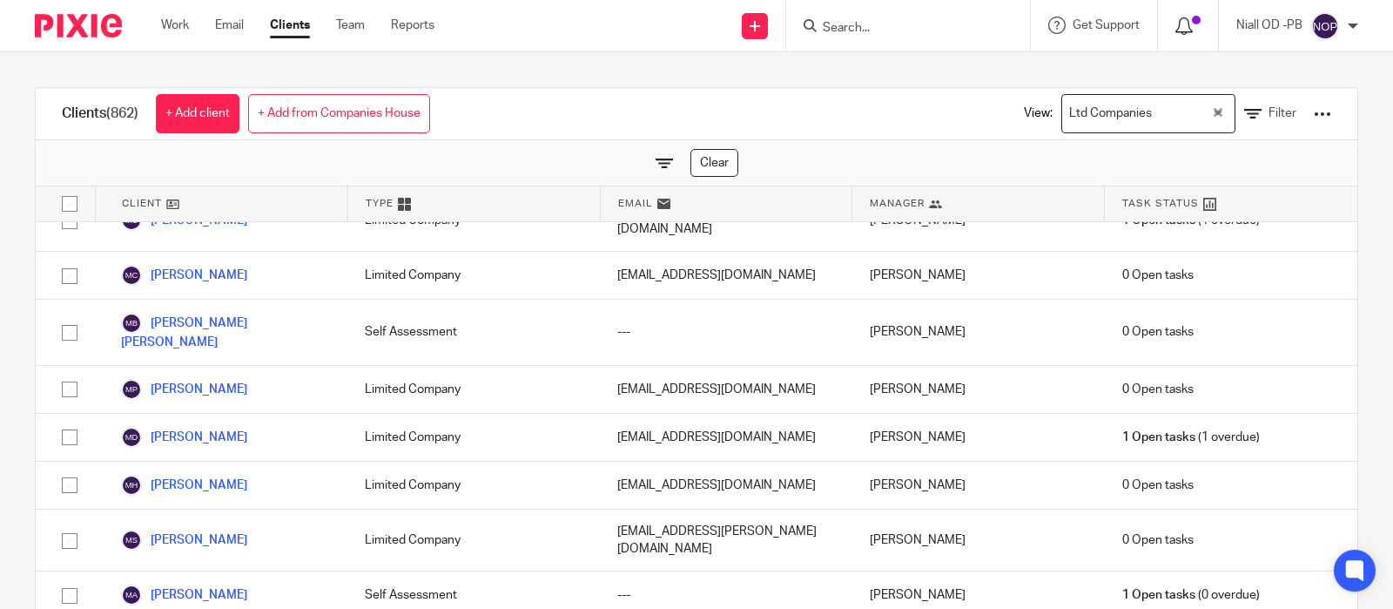
click at [1185, 28] on icon at bounding box center [1184, 25] width 17 height 17
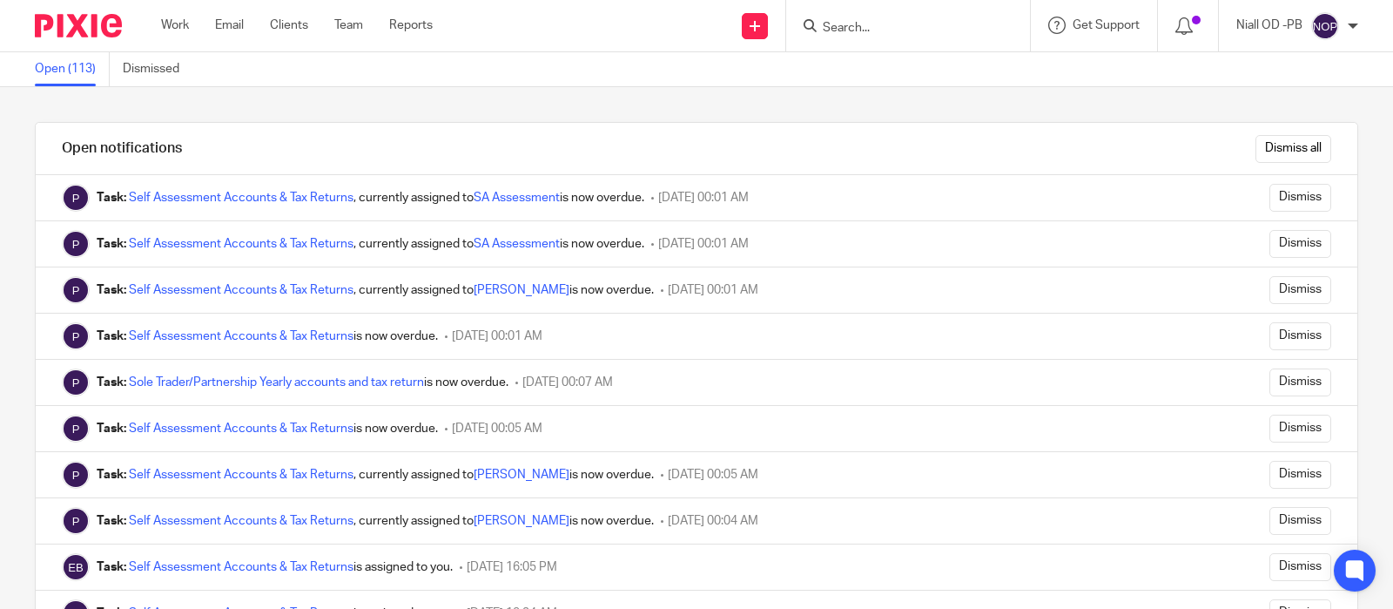
click at [880, 28] on input "Search" at bounding box center [899, 29] width 157 height 16
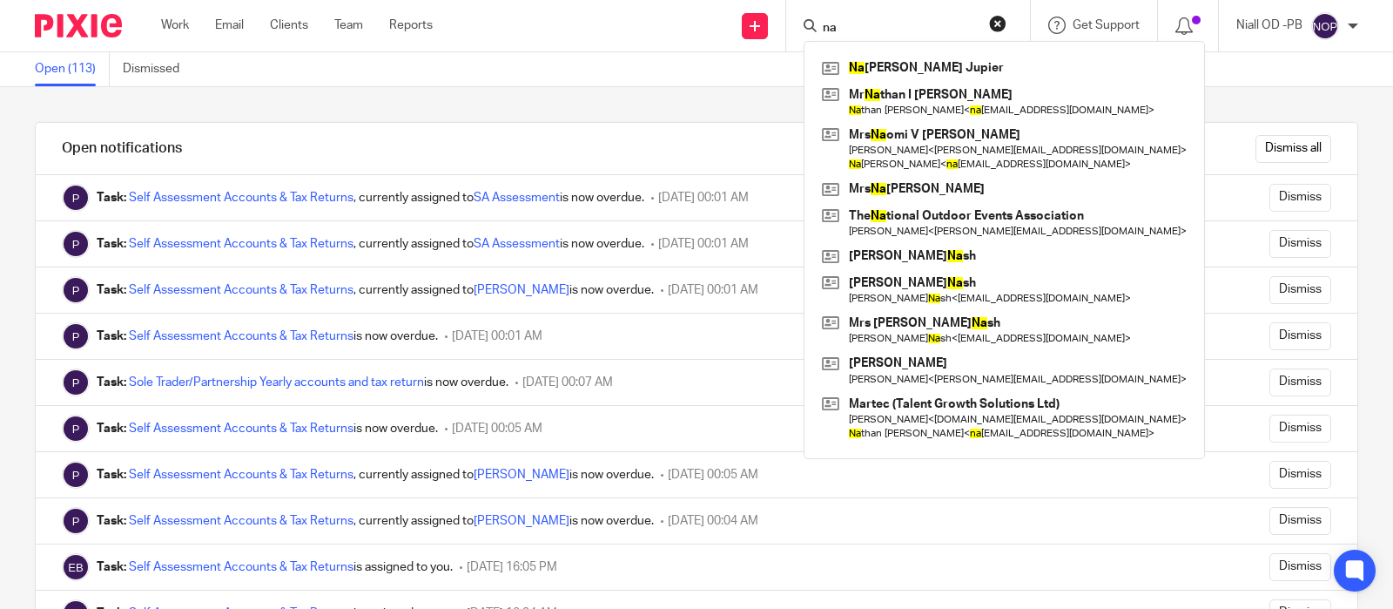
type input "n"
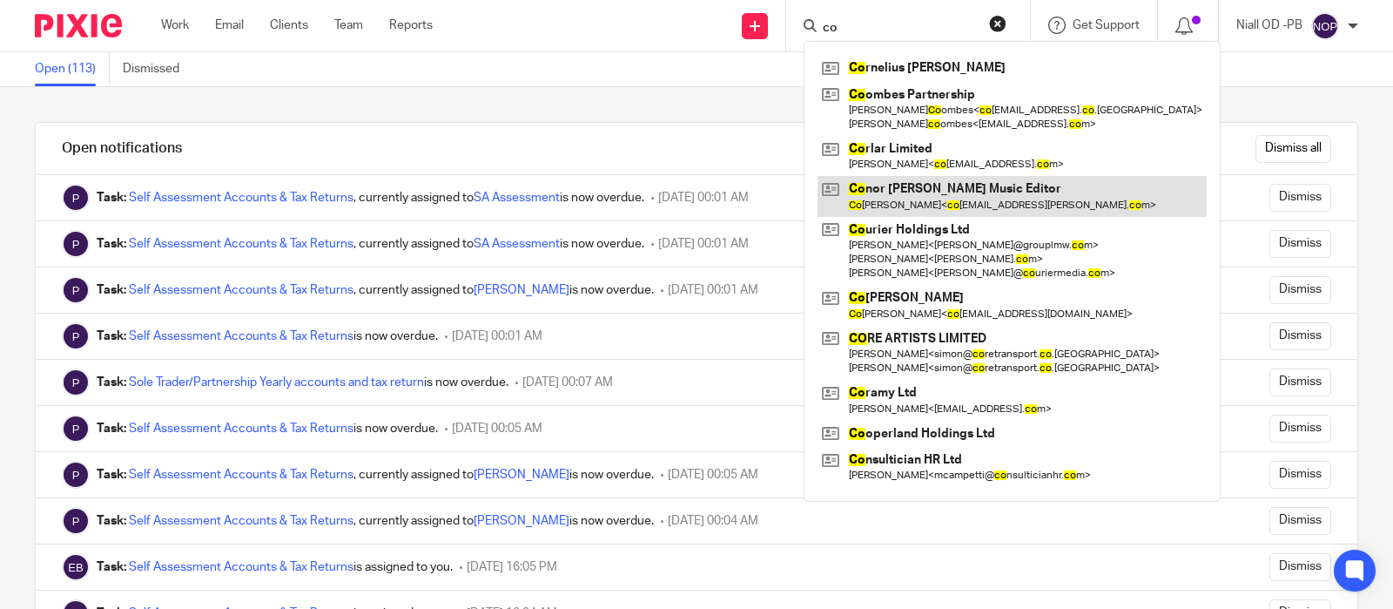
type input "c"
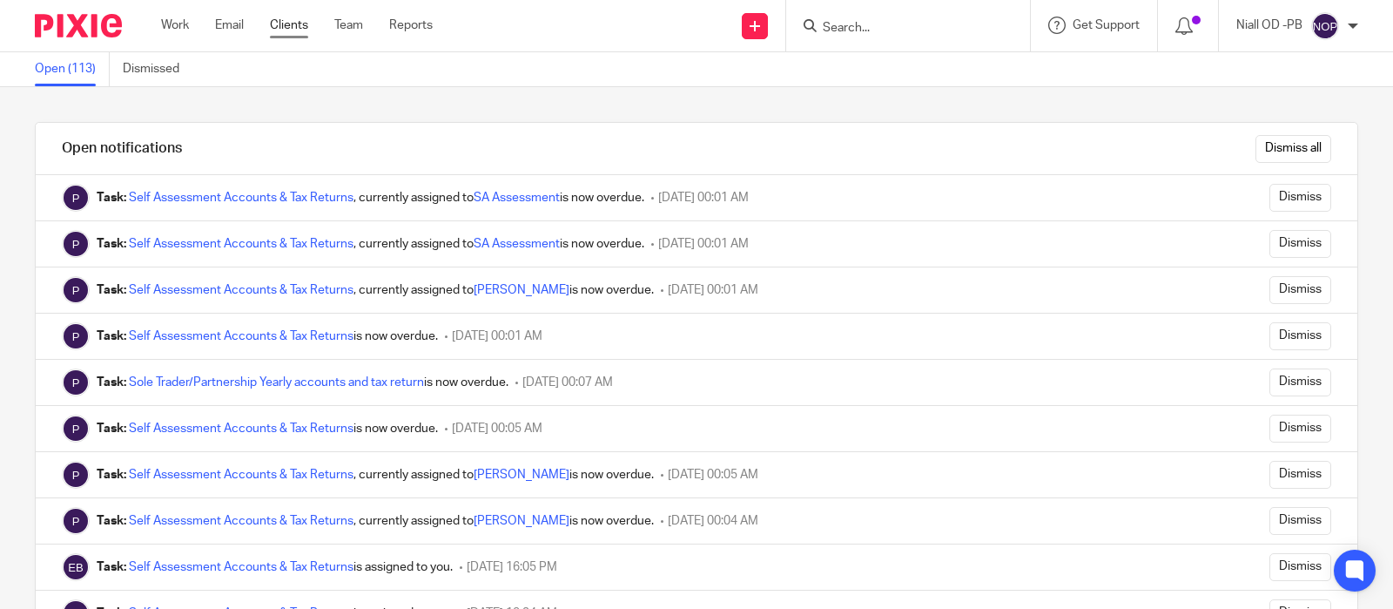
click at [285, 25] on link "Clients" at bounding box center [289, 25] width 38 height 17
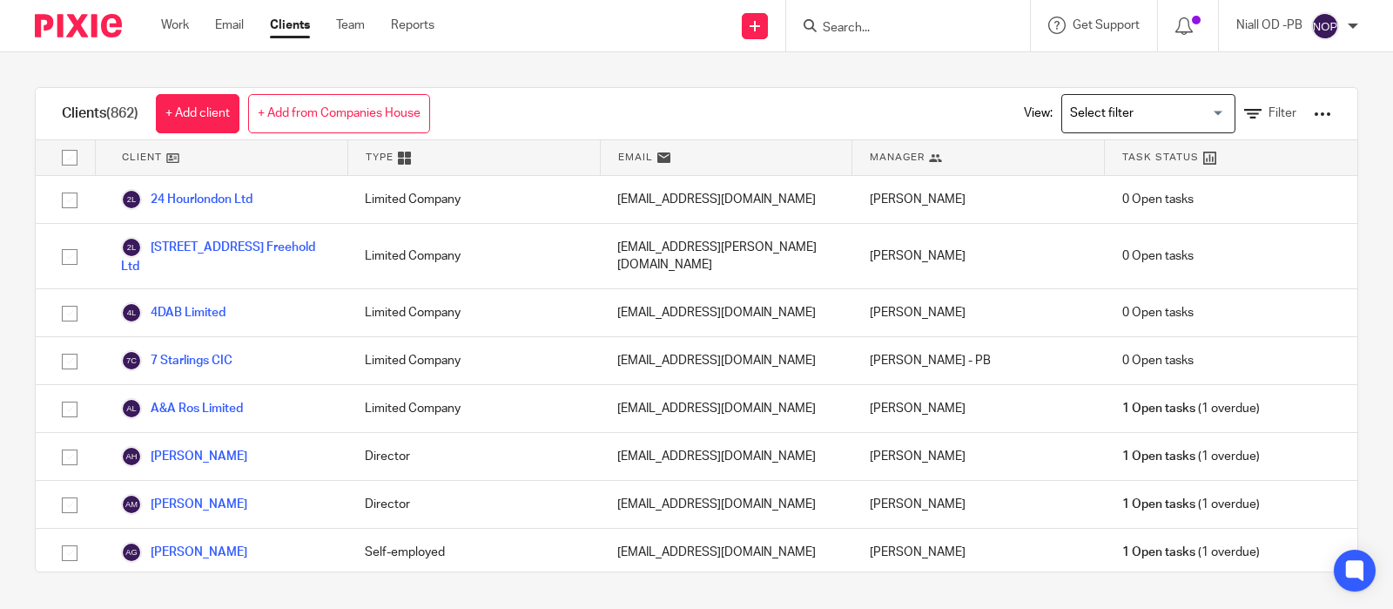
click at [286, 27] on link "Clients" at bounding box center [290, 25] width 40 height 17
click at [850, 26] on input "Search" at bounding box center [899, 29] width 157 height 16
click at [1318, 30] on img at bounding box center [1325, 26] width 28 height 28
click at [1276, 121] on span "Logout" at bounding box center [1277, 121] width 39 height 12
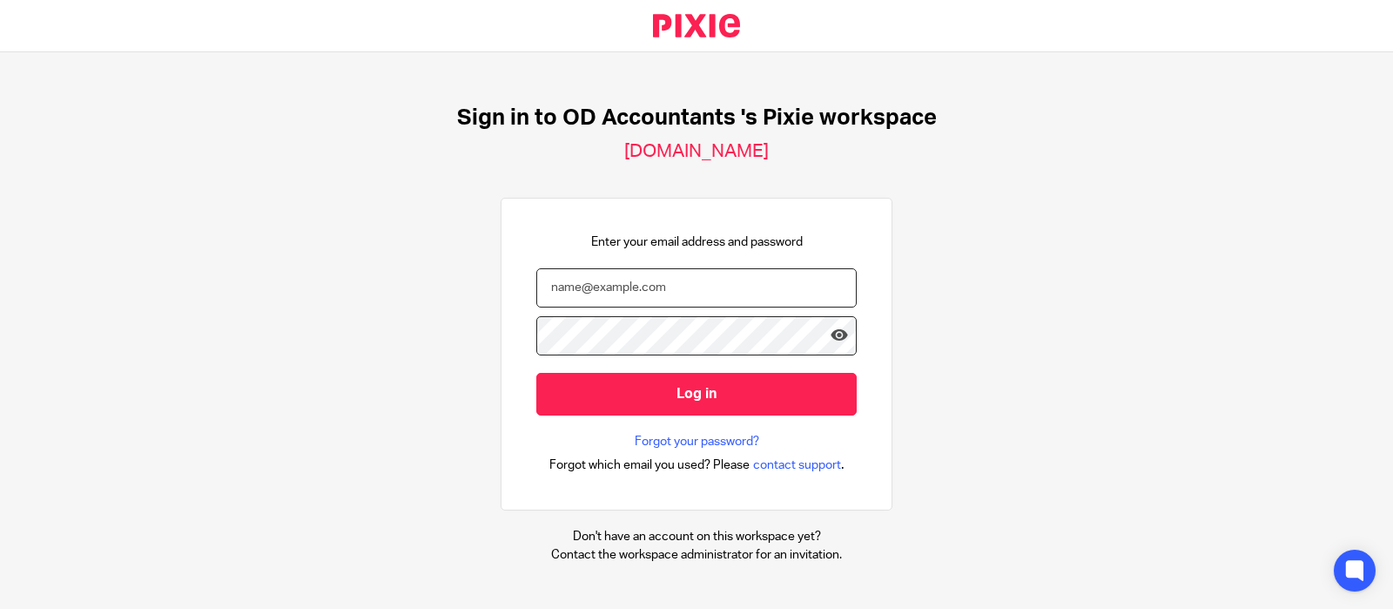
click at [575, 285] on input "email" at bounding box center [696, 287] width 320 height 39
type input "[EMAIL_ADDRESS][DOMAIN_NAME]"
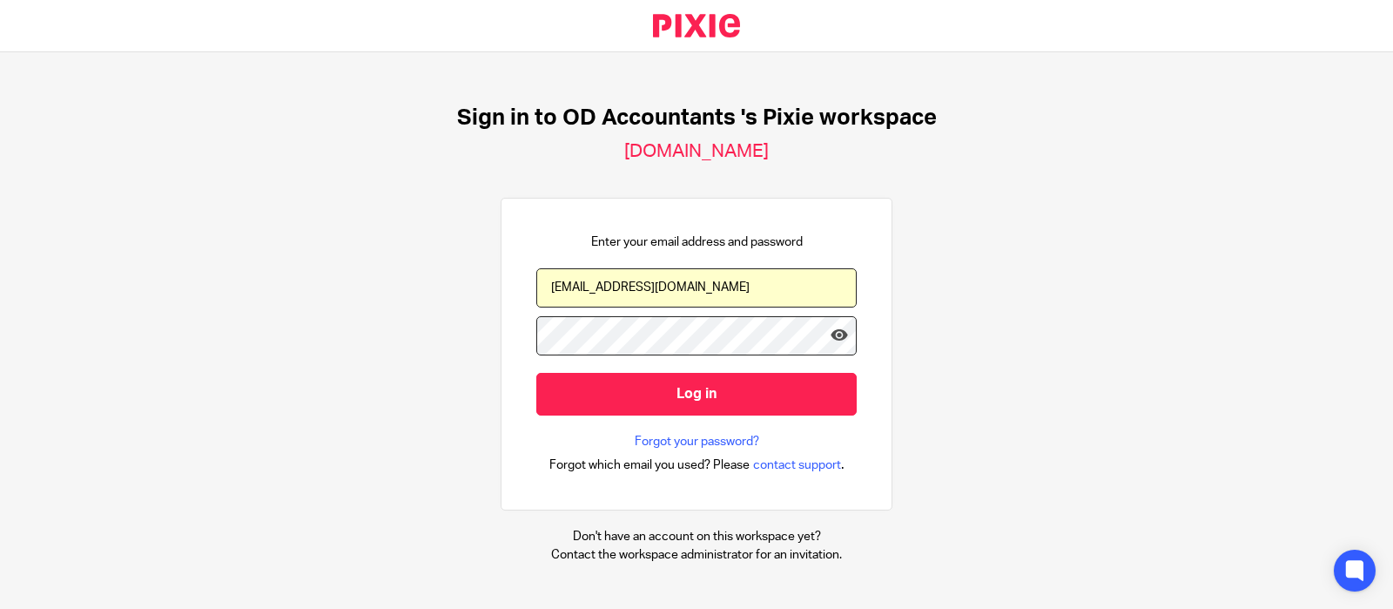
click at [660, 288] on input "[EMAIL_ADDRESS][DOMAIN_NAME]" at bounding box center [696, 287] width 320 height 39
type input "[EMAIL_ADDRESS][DOMAIN_NAME]"
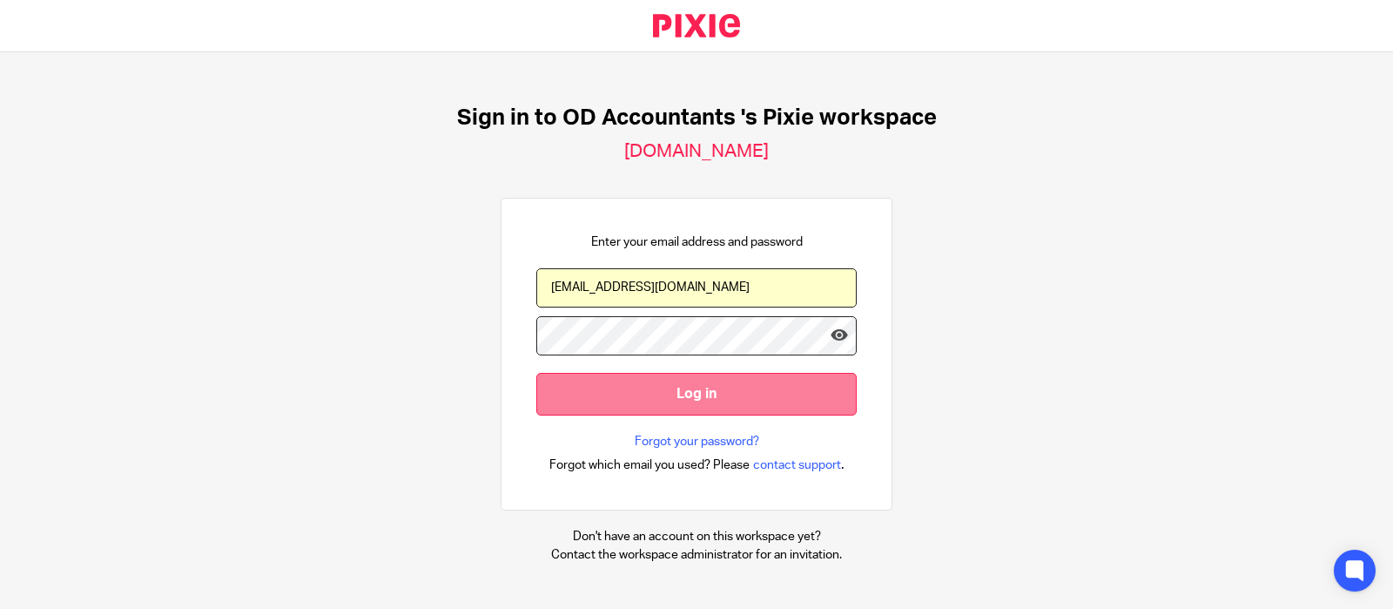
click at [700, 399] on input "Log in" at bounding box center [696, 394] width 320 height 43
